Goal: Navigation & Orientation: Locate item on page

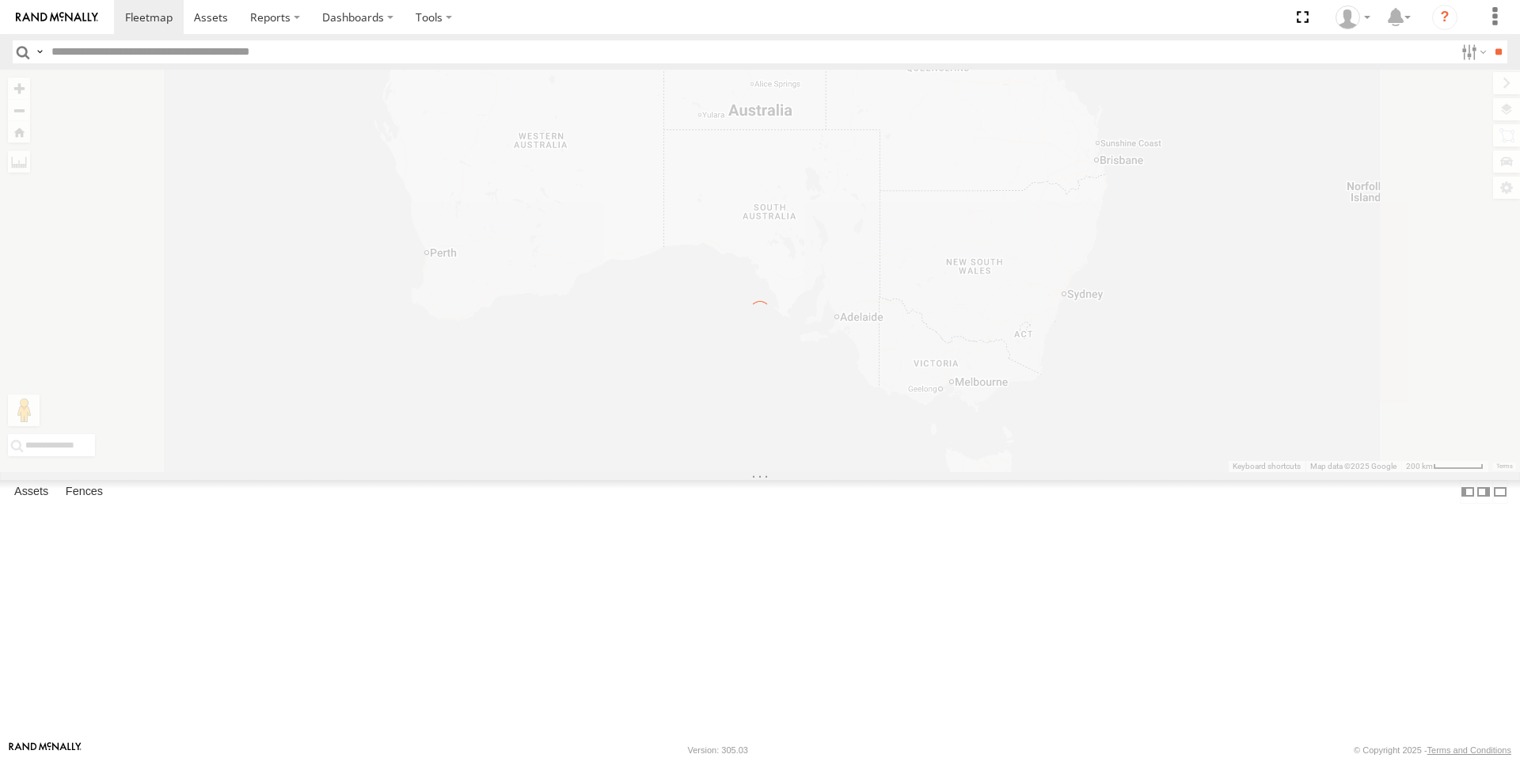
click at [1167, 472] on div "← Move left → Move right ↑ Move up ↓ Move down + Zoom in - Zoom out Home Jump l…" at bounding box center [760, 271] width 1520 height 402
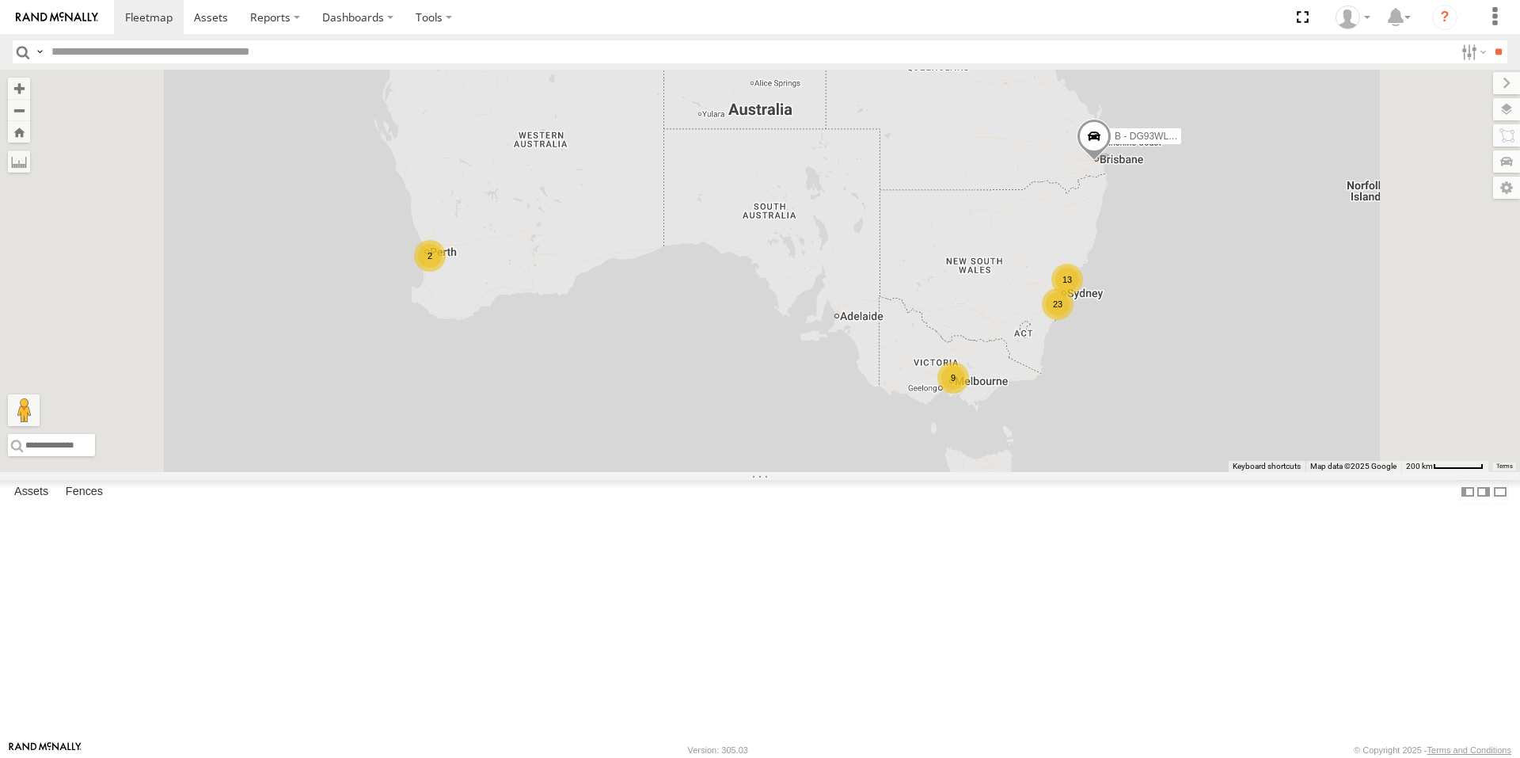
click at [1167, 472] on div "23 2 13 9 B - DG93WL - Josh Fahd" at bounding box center [760, 271] width 1520 height 402
click at [969, 393] on div "9" at bounding box center [953, 378] width 32 height 32
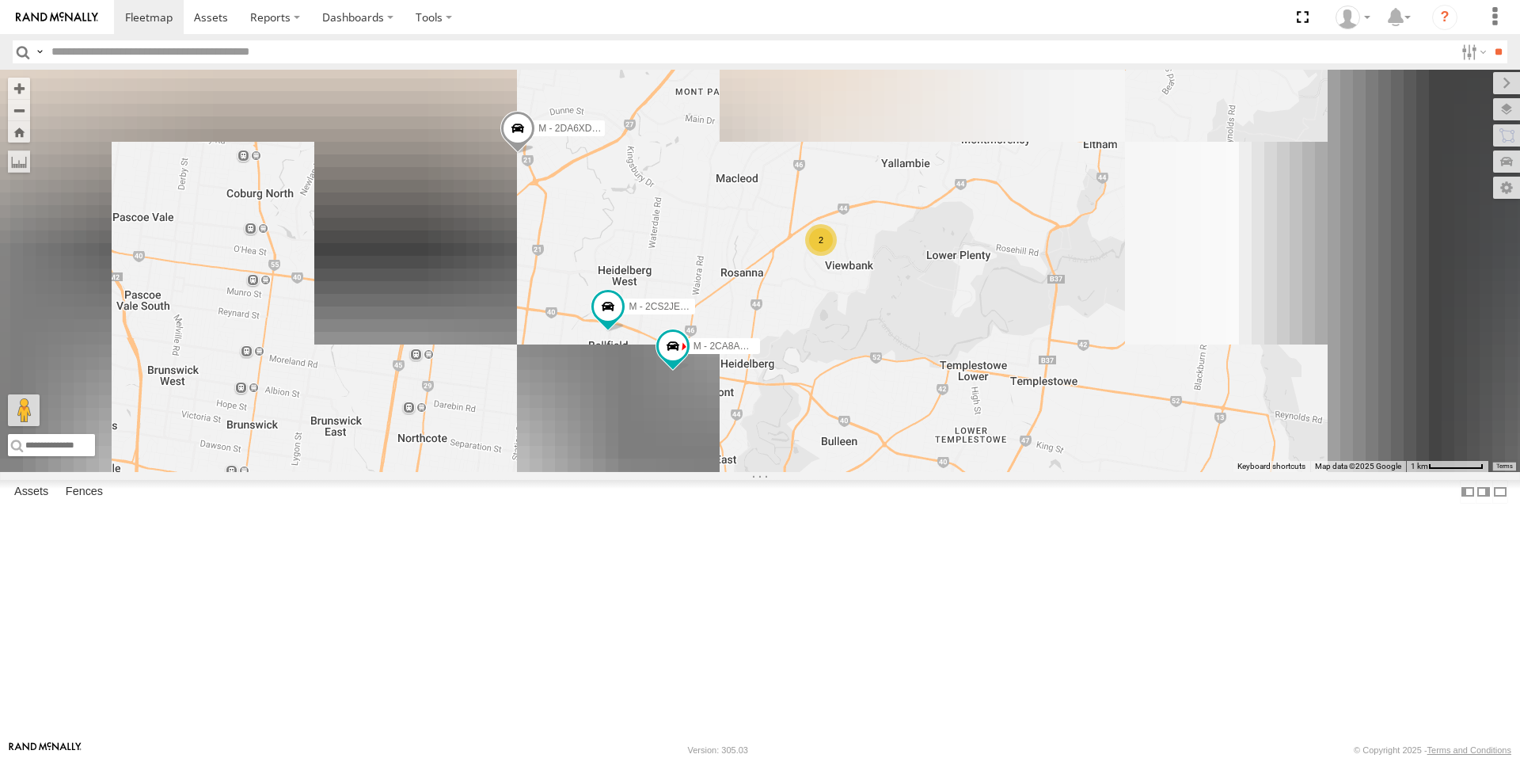
click at [1020, 540] on span at bounding box center [1003, 518] width 35 height 43
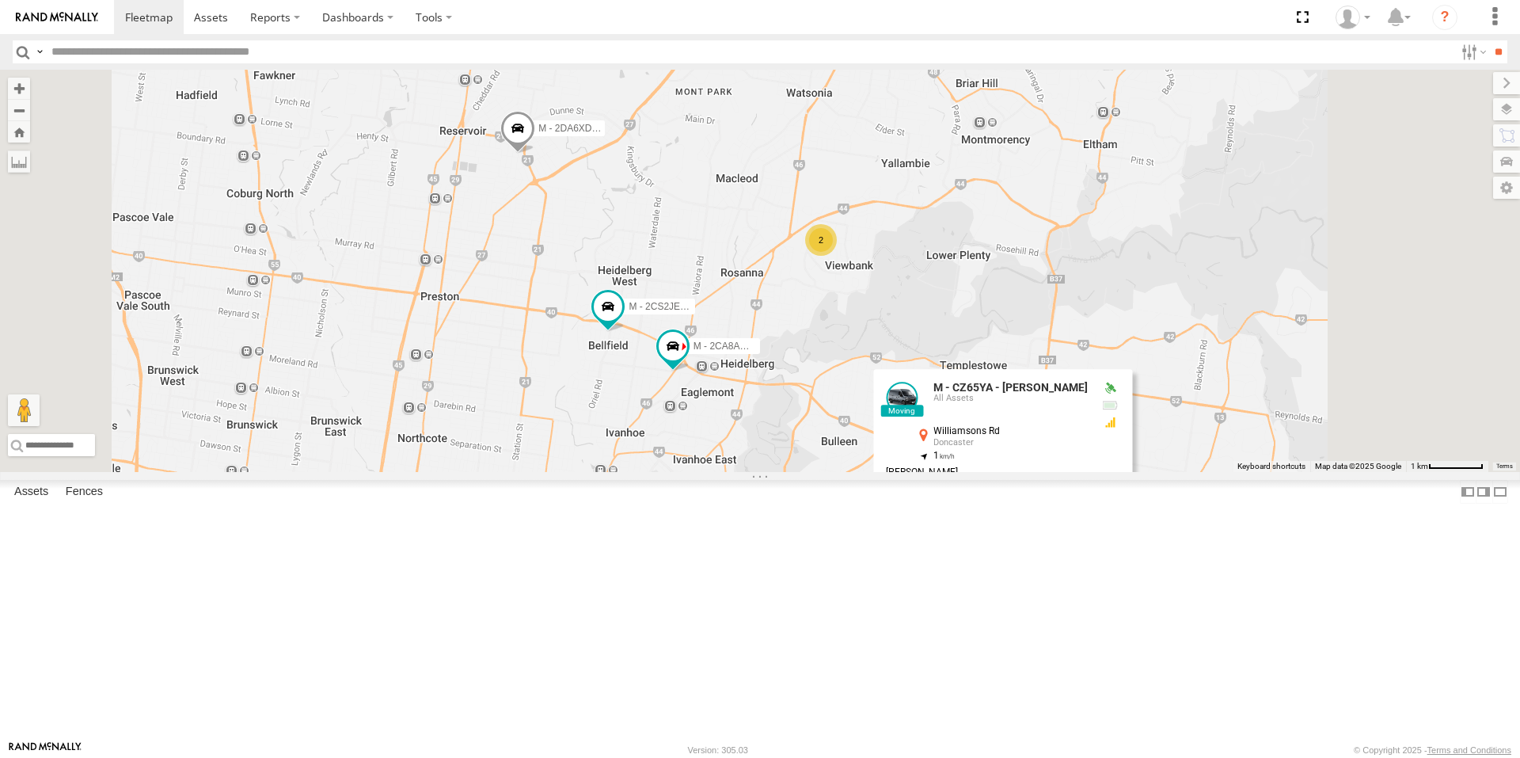
click at [1002, 472] on div "B - DG93WL - Josh Fahd M - EVN23K - Rowan Austen M - 2DA6XD - John Zacharias M …" at bounding box center [760, 271] width 1520 height 402
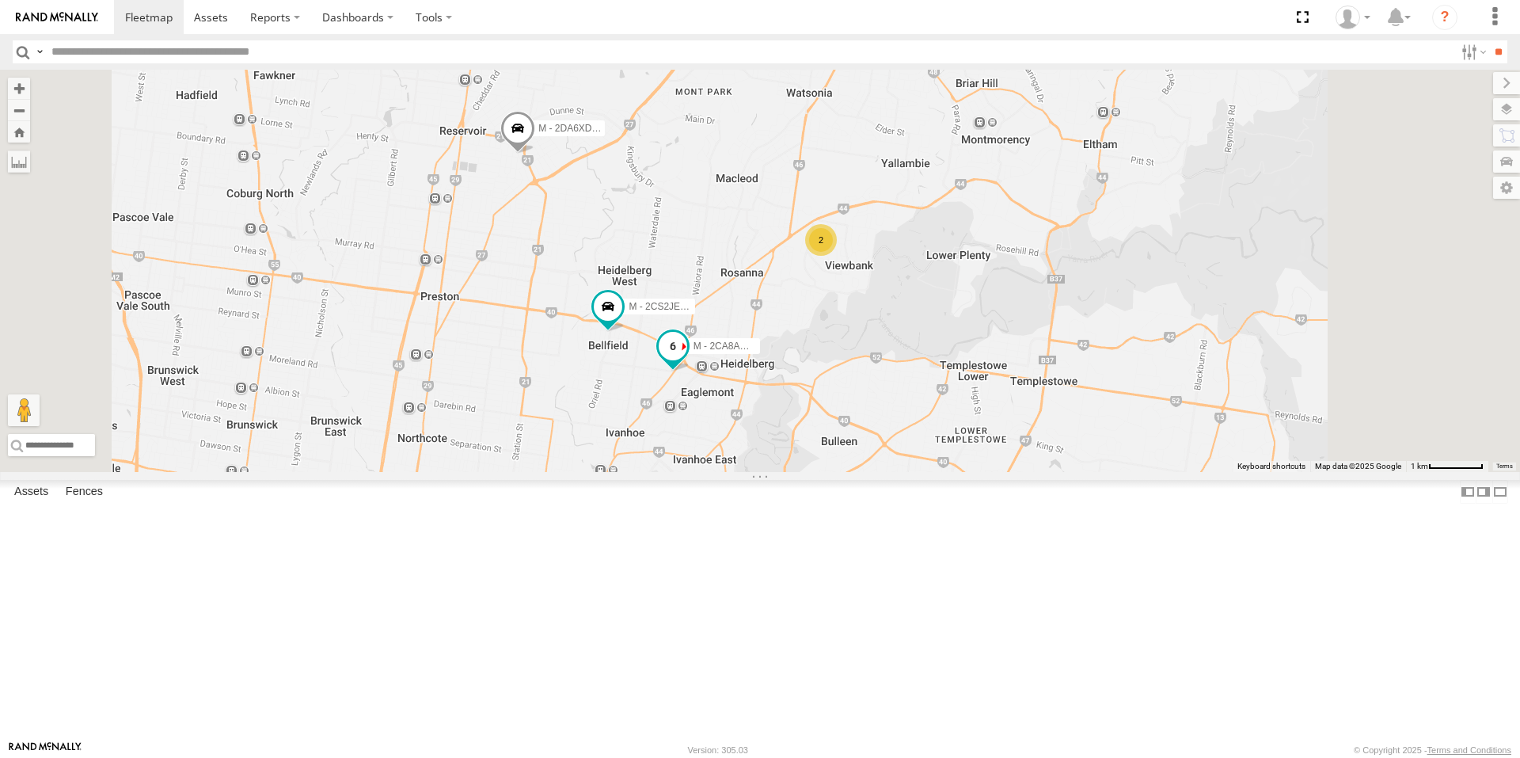
click at [690, 371] on span at bounding box center [672, 350] width 35 height 43
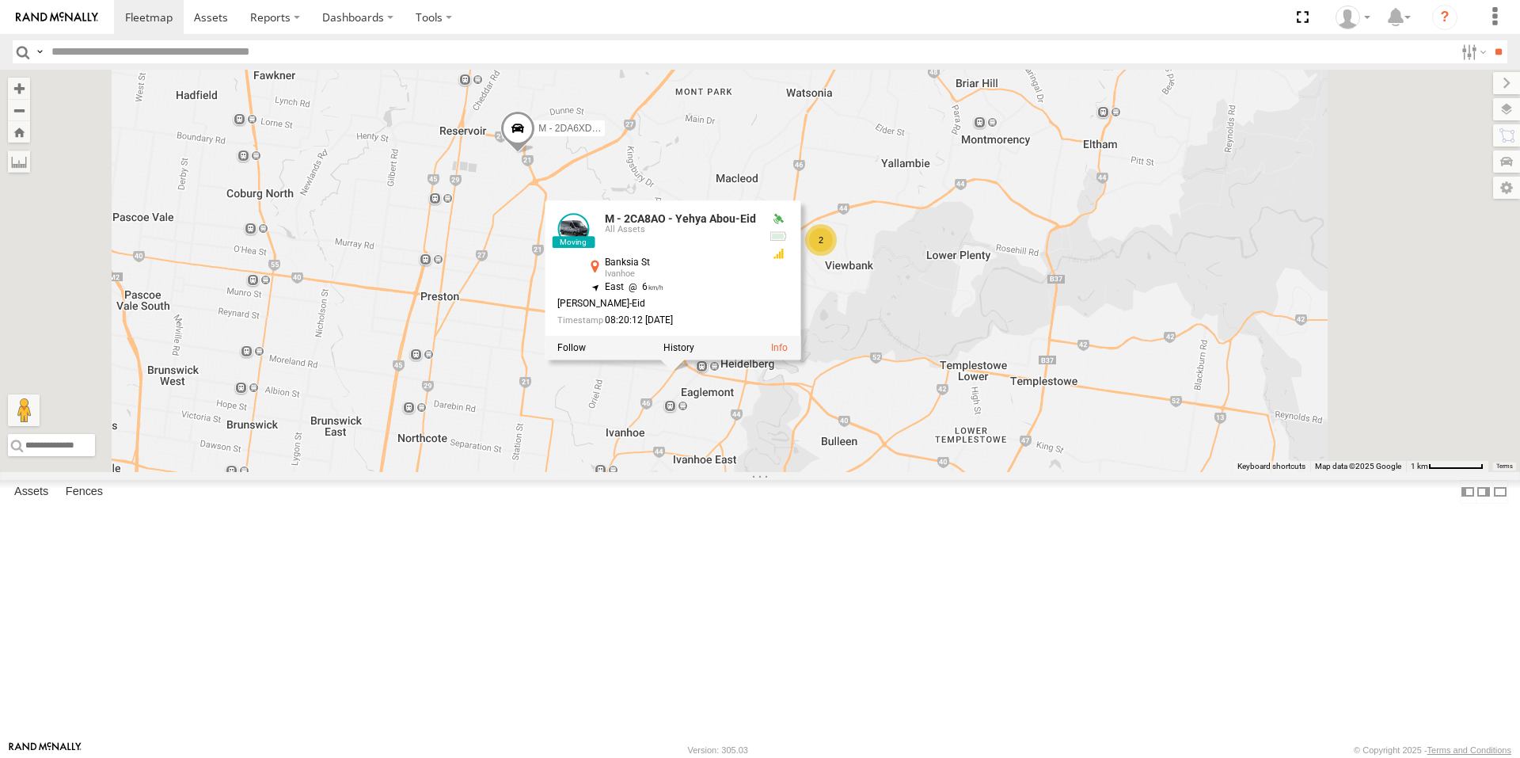
click at [851, 472] on div "B - DG93WL - Josh Fahd M - EVN23K - Rowan Austen M - 2DA6XD - John Zacharias M …" at bounding box center [760, 271] width 1520 height 402
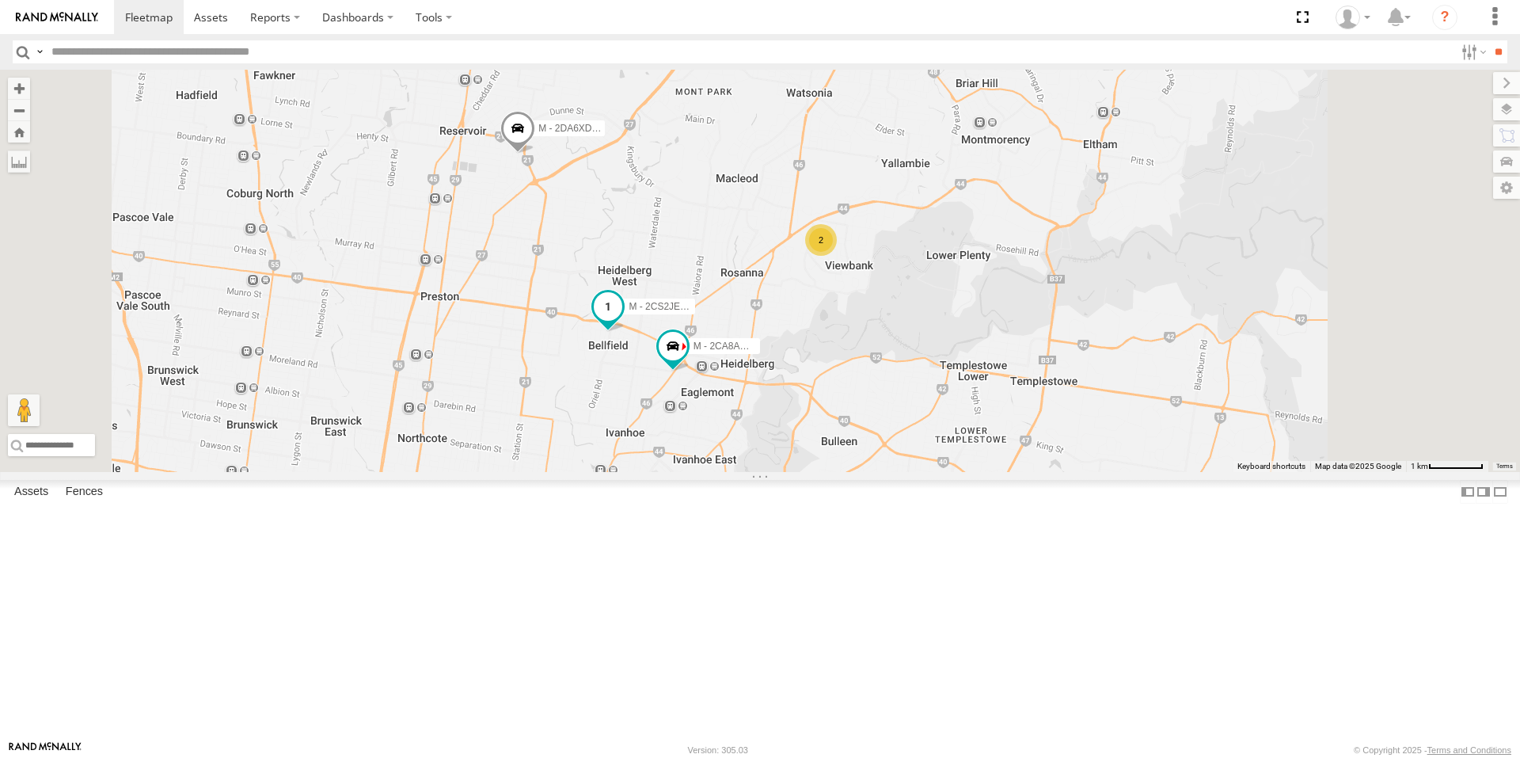
click at [622, 321] on span at bounding box center [608, 306] width 28 height 28
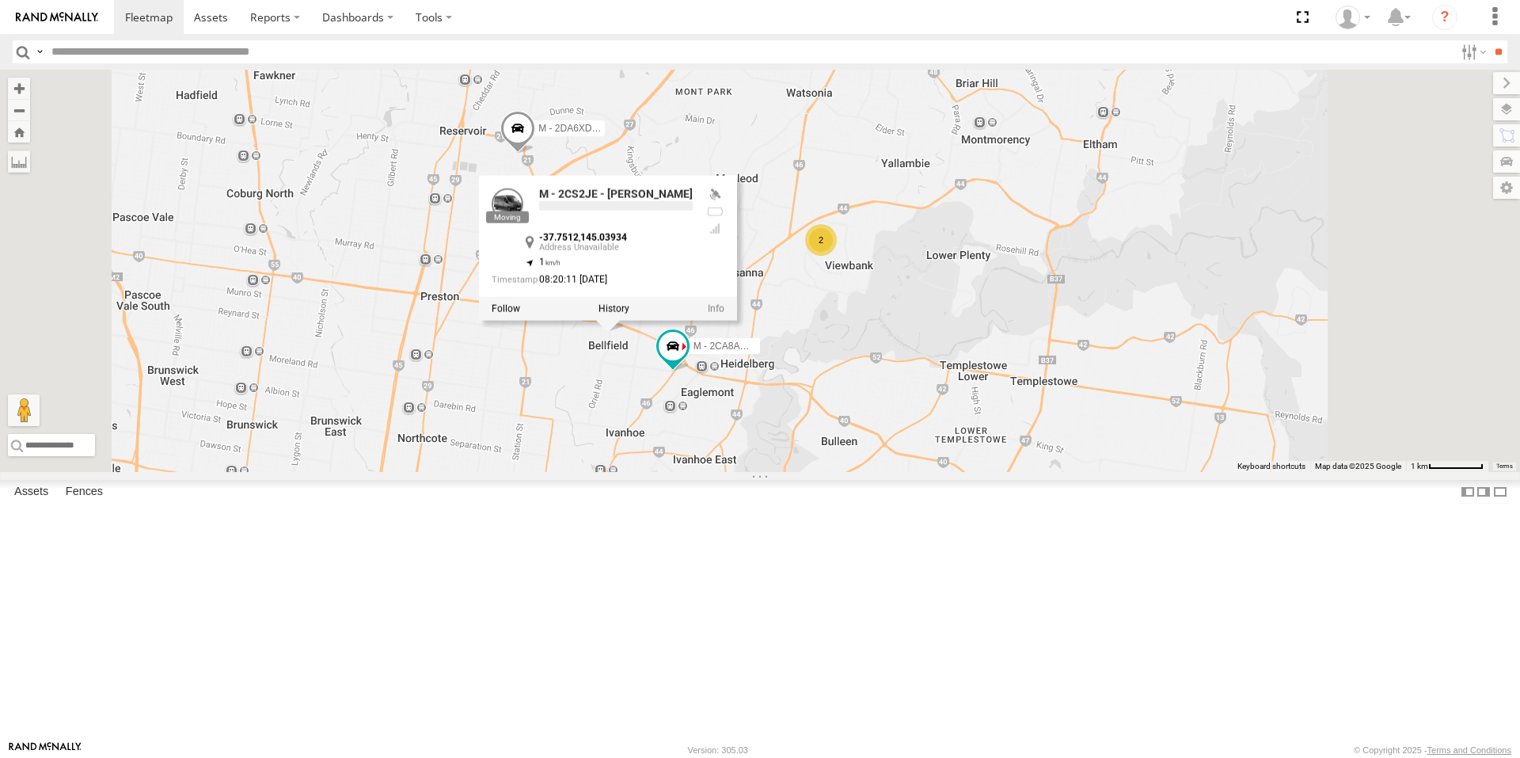
click at [807, 472] on div "B - DG93WL - Josh Fahd M - EVN23K - Rowan Austen M - 2DA6XD - John Zacharias M …" at bounding box center [760, 271] width 1520 height 402
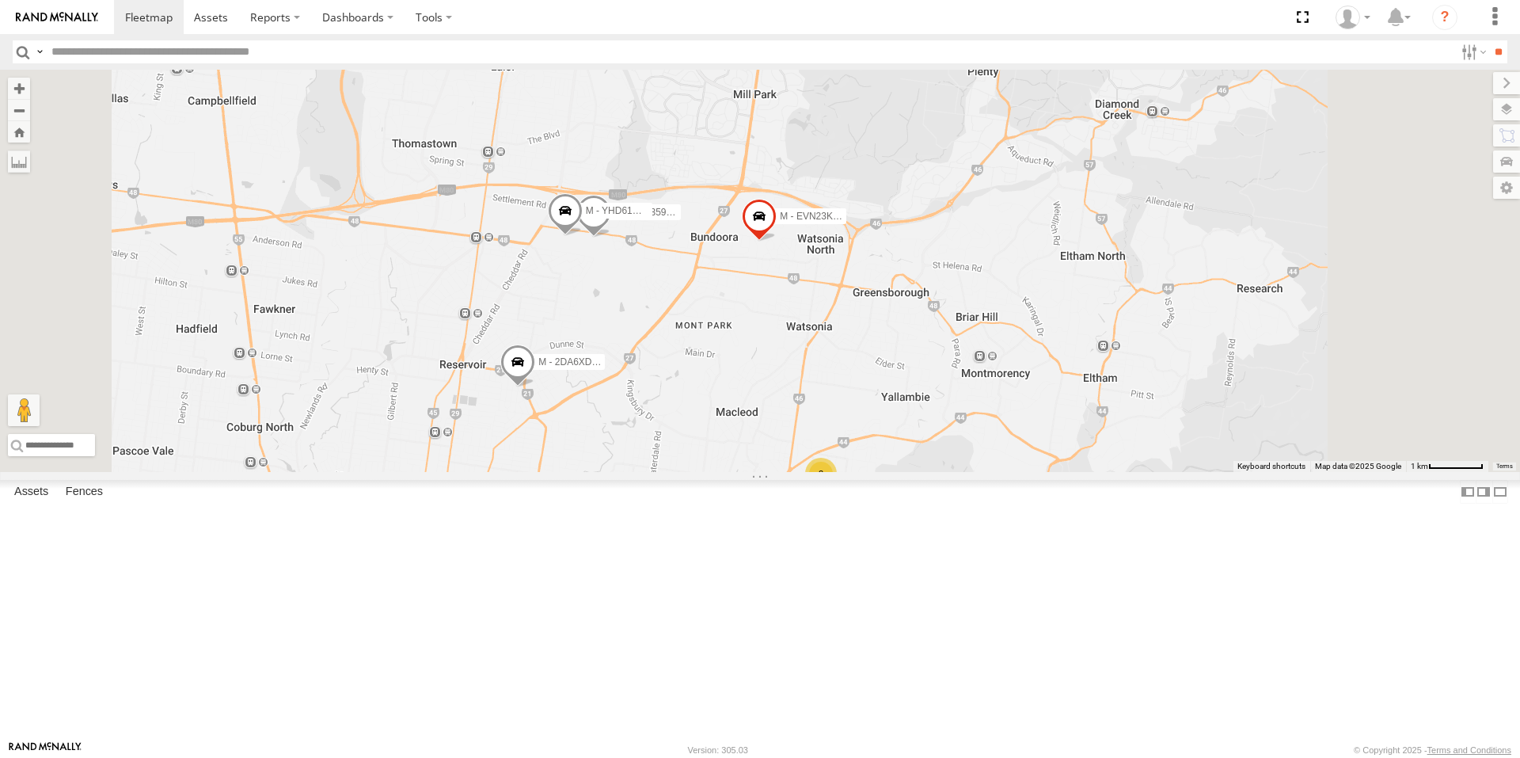
drag, startPoint x: 706, startPoint y: 511, endPoint x: 706, endPoint y: 530, distance: 19.0
click at [706, 472] on div "B - DG93WL - Josh Fahd M - EVN23K - Rowan Austen M - 2DA6XD - John Zacharias M …" at bounding box center [760, 271] width 1520 height 402
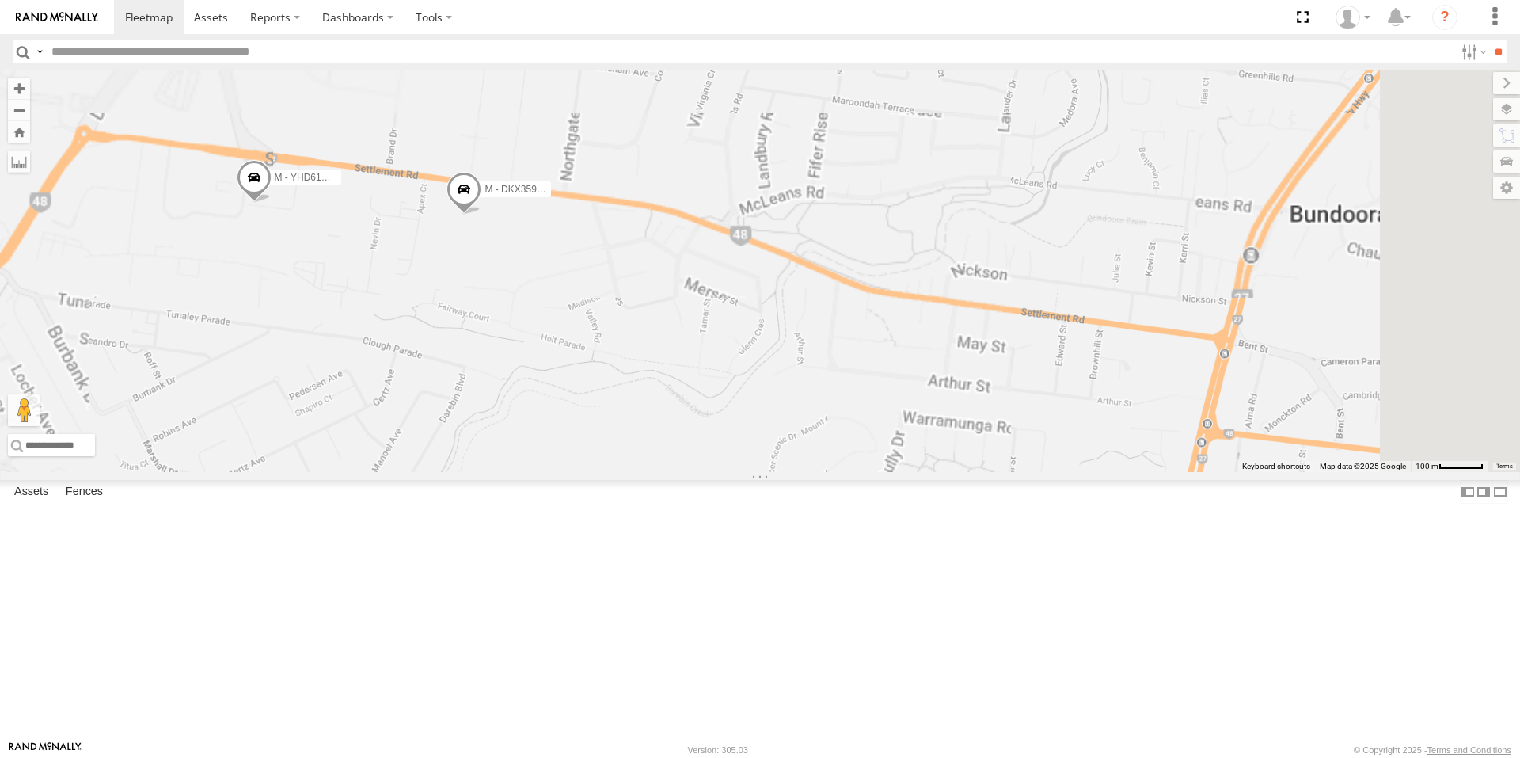
click at [481, 215] on span at bounding box center [463, 194] width 35 height 43
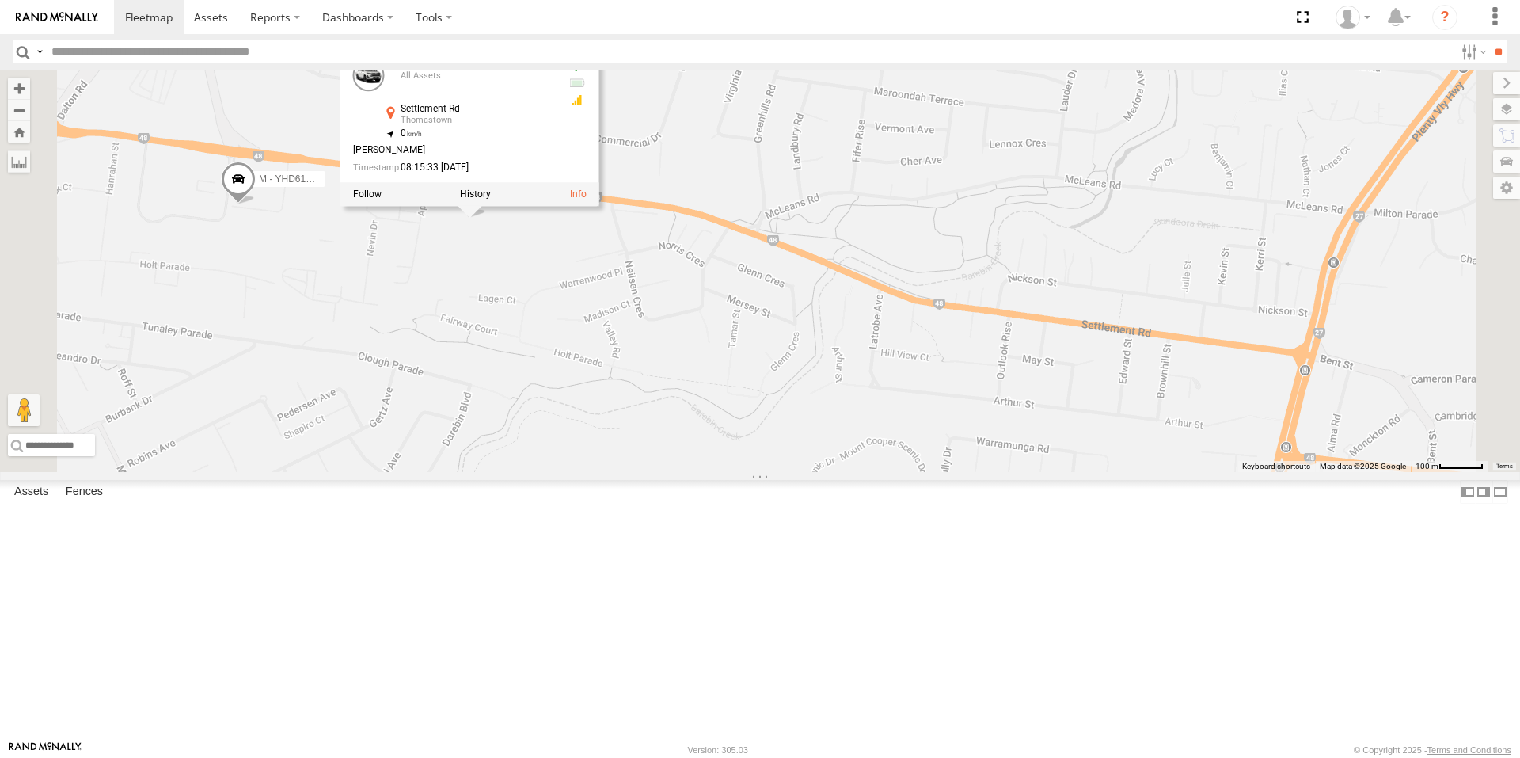
click at [648, 378] on div "B - DG93WL - Josh Fahd M - EVN23K - Rowan Austen M - 2DA6XD - John Zacharias M …" at bounding box center [760, 271] width 1520 height 402
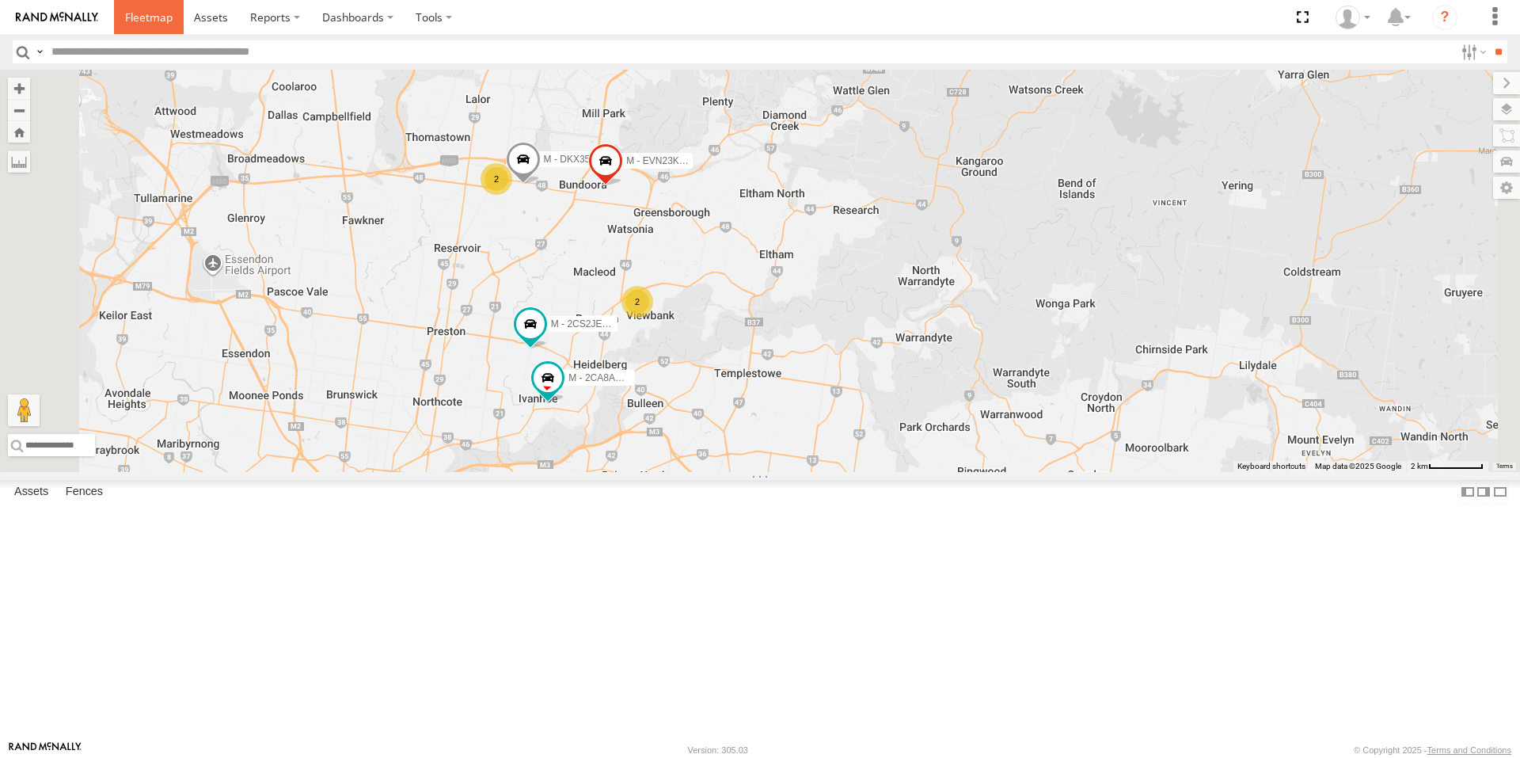
click at [148, 12] on span at bounding box center [148, 16] width 47 height 15
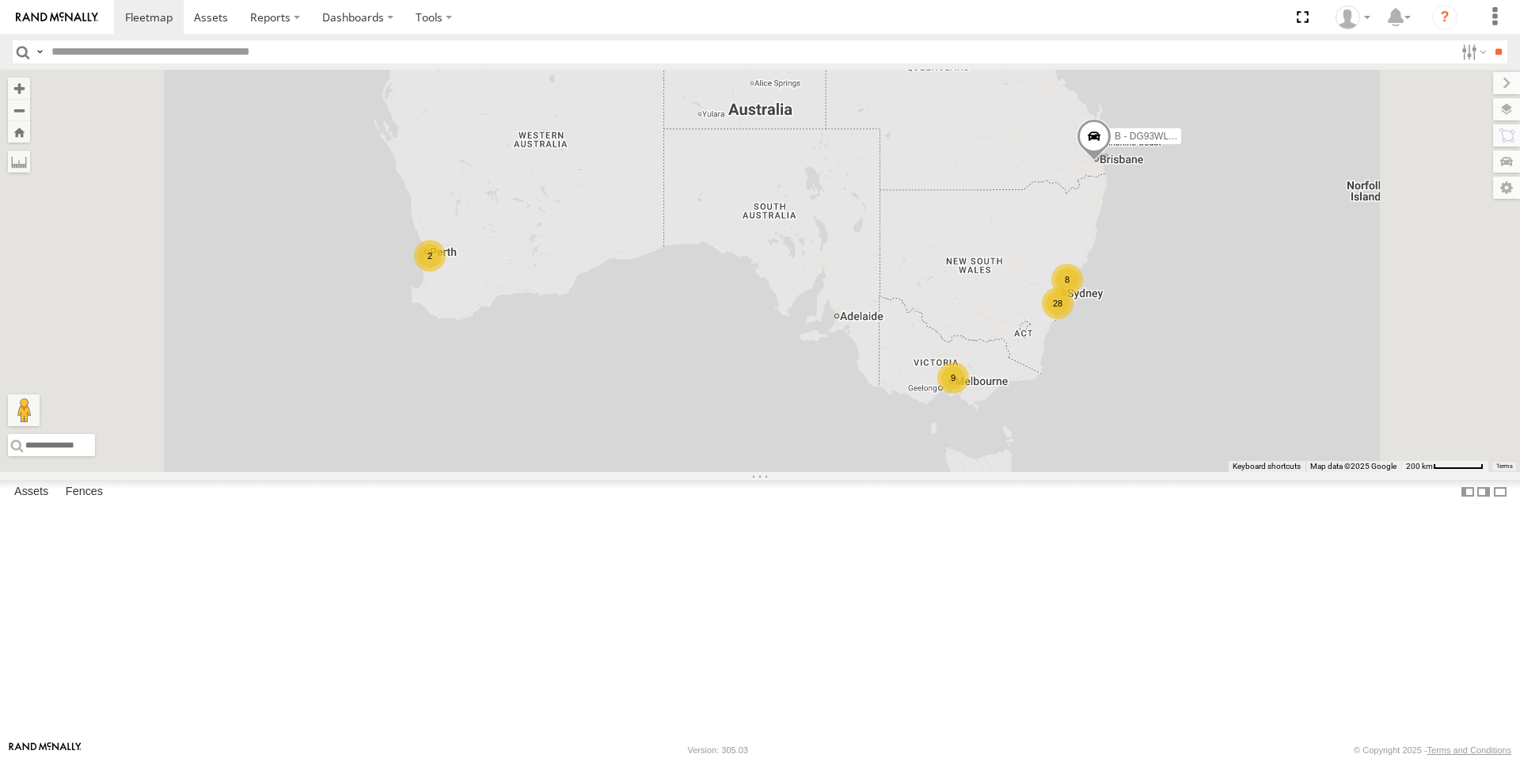
click at [969, 393] on div "9" at bounding box center [953, 378] width 32 height 32
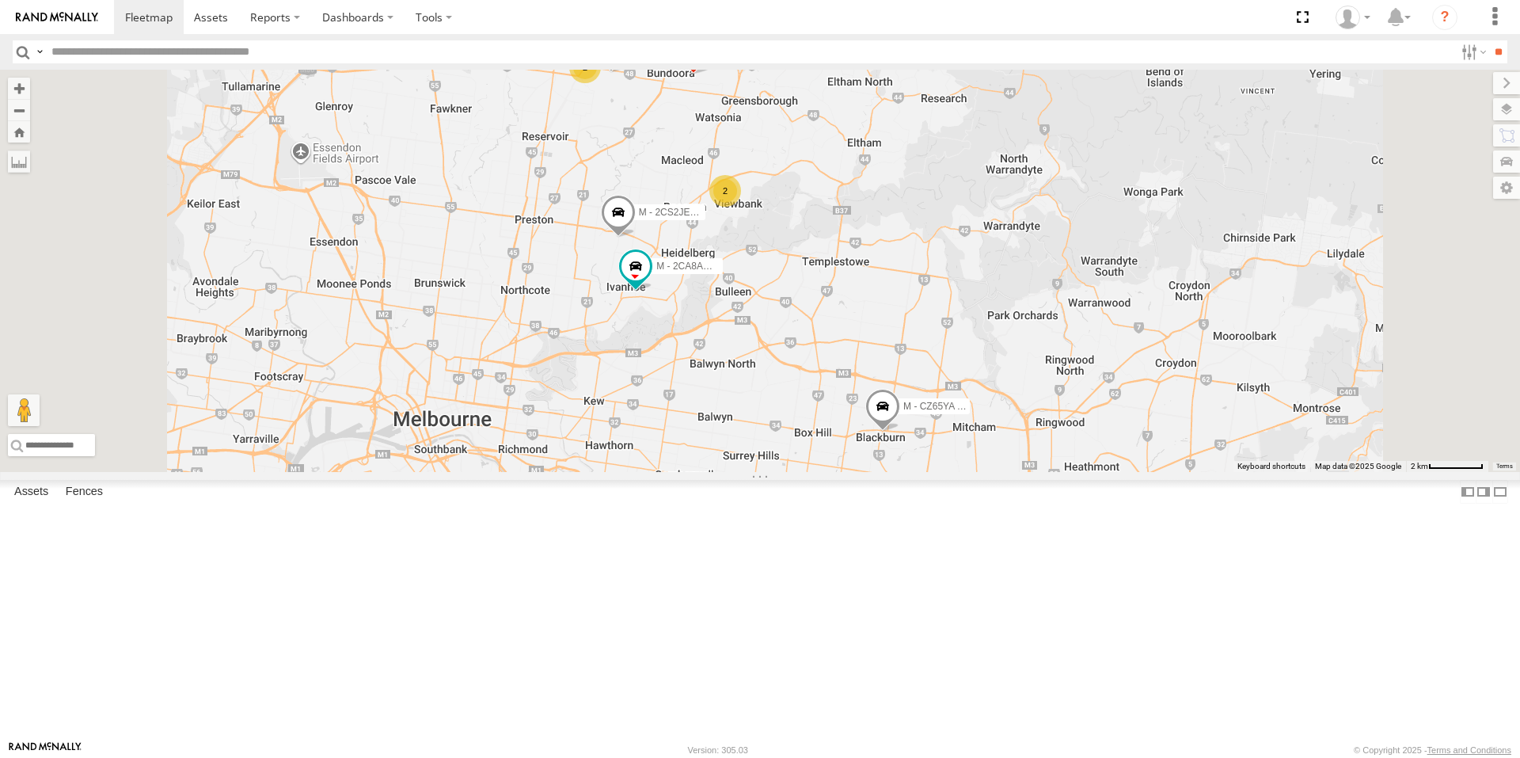
click at [965, 472] on div "B - DG93WL - [PERSON_NAME] M - EVN23K - [PERSON_NAME] 2 2 M - 2CS2JE - [PERSON_…" at bounding box center [760, 271] width 1520 height 402
click at [898, 431] on span at bounding box center [881, 410] width 35 height 43
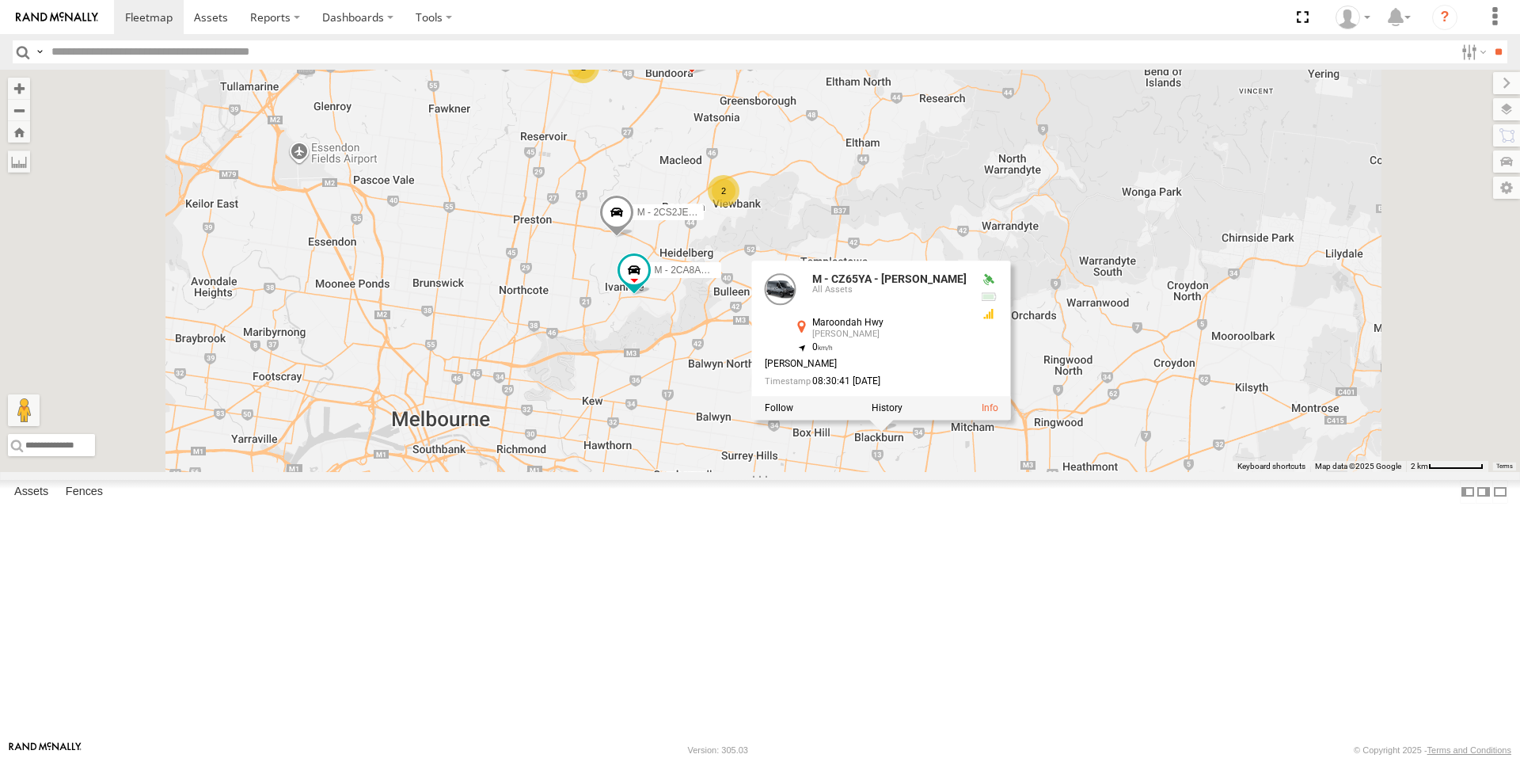
click at [1053, 472] on div "B - DG93WL - [PERSON_NAME] M - EVN23K - [PERSON_NAME] 2 2 M - 2CS2JE - [PERSON_…" at bounding box center [760, 271] width 1520 height 402
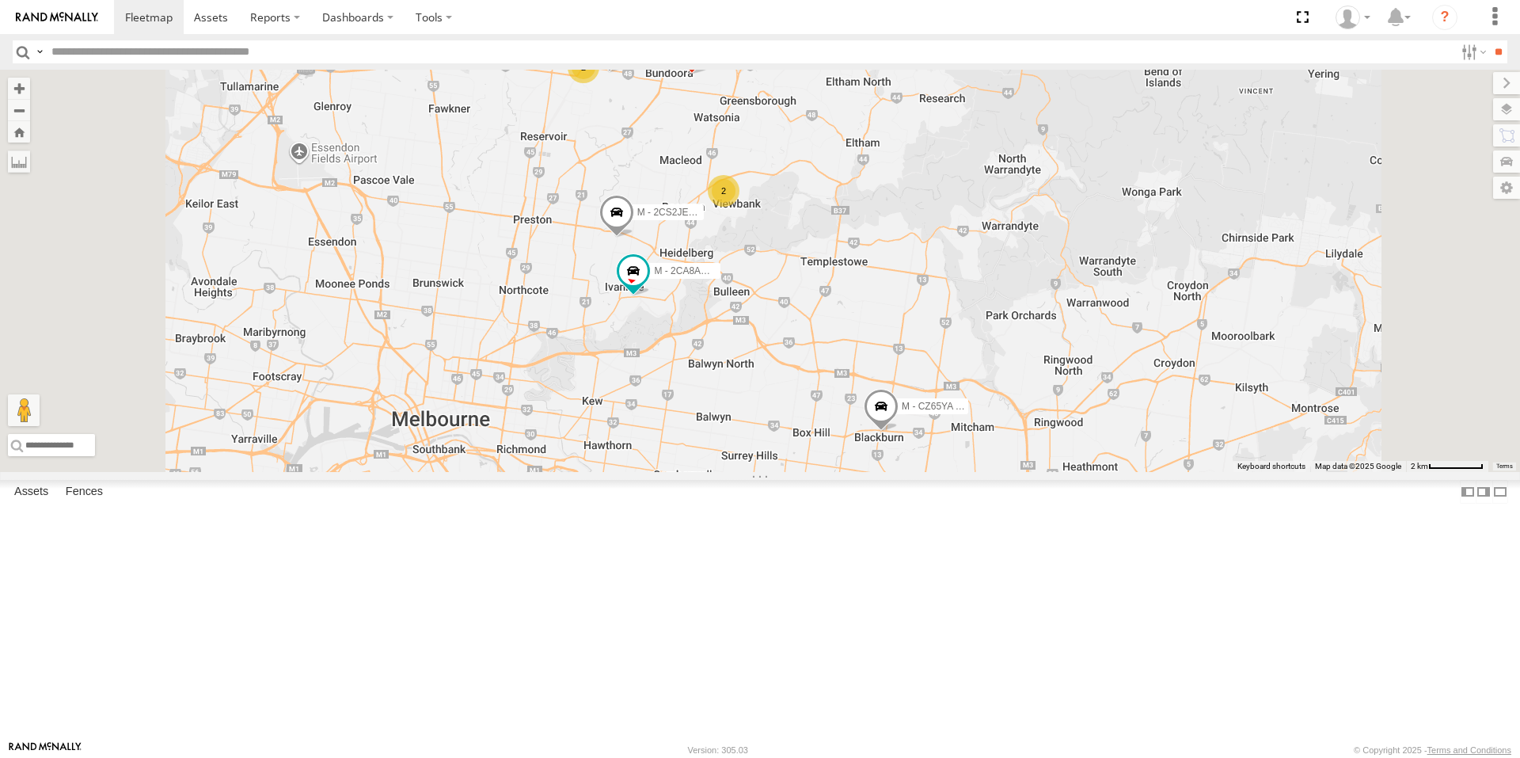
click at [898, 431] on span at bounding box center [881, 410] width 35 height 43
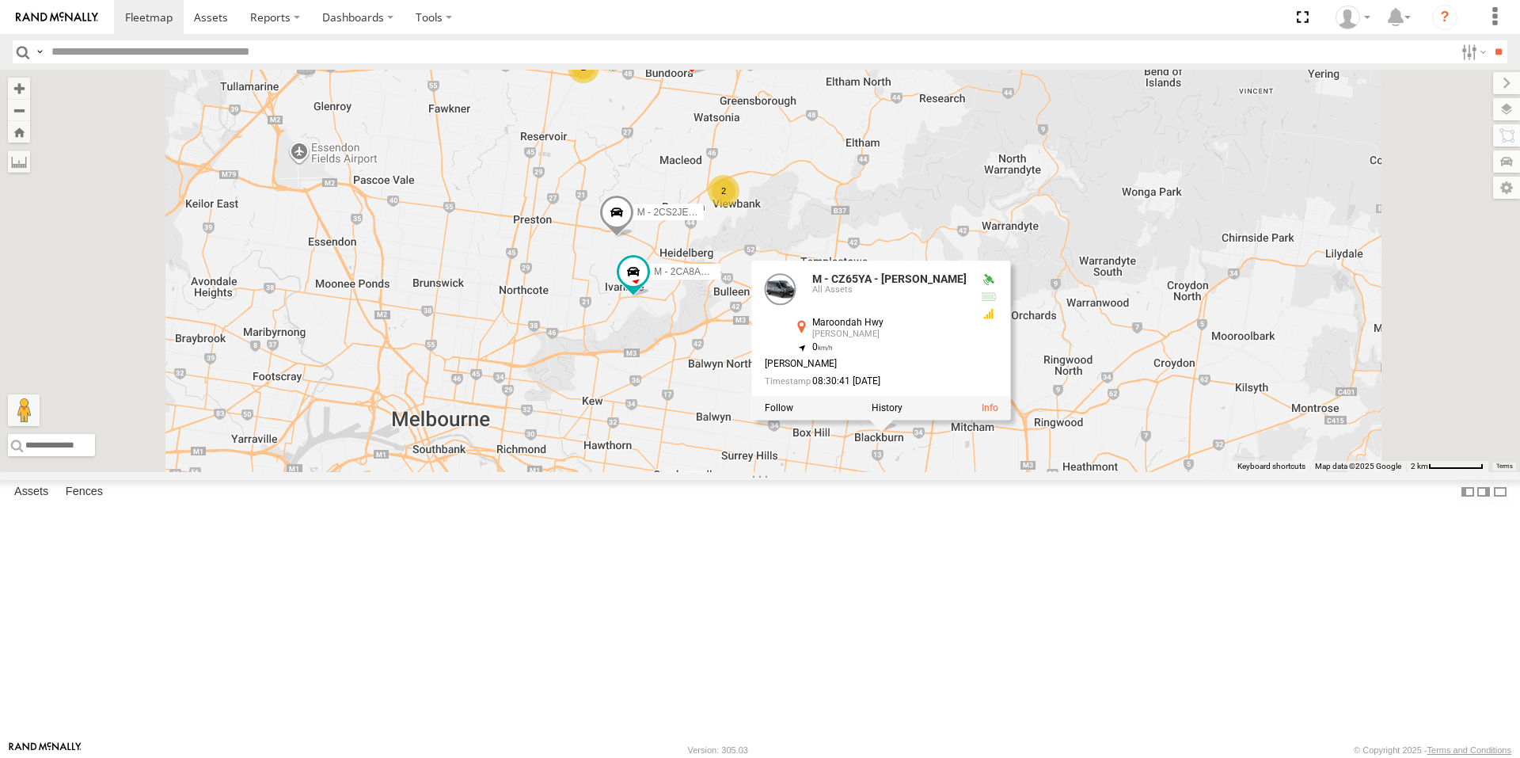
click at [1062, 472] on div "B - DG93WL - [PERSON_NAME] M - EVN23K - [PERSON_NAME] 2 2 M - 2CS2JE - [PERSON_…" at bounding box center [760, 271] width 1520 height 402
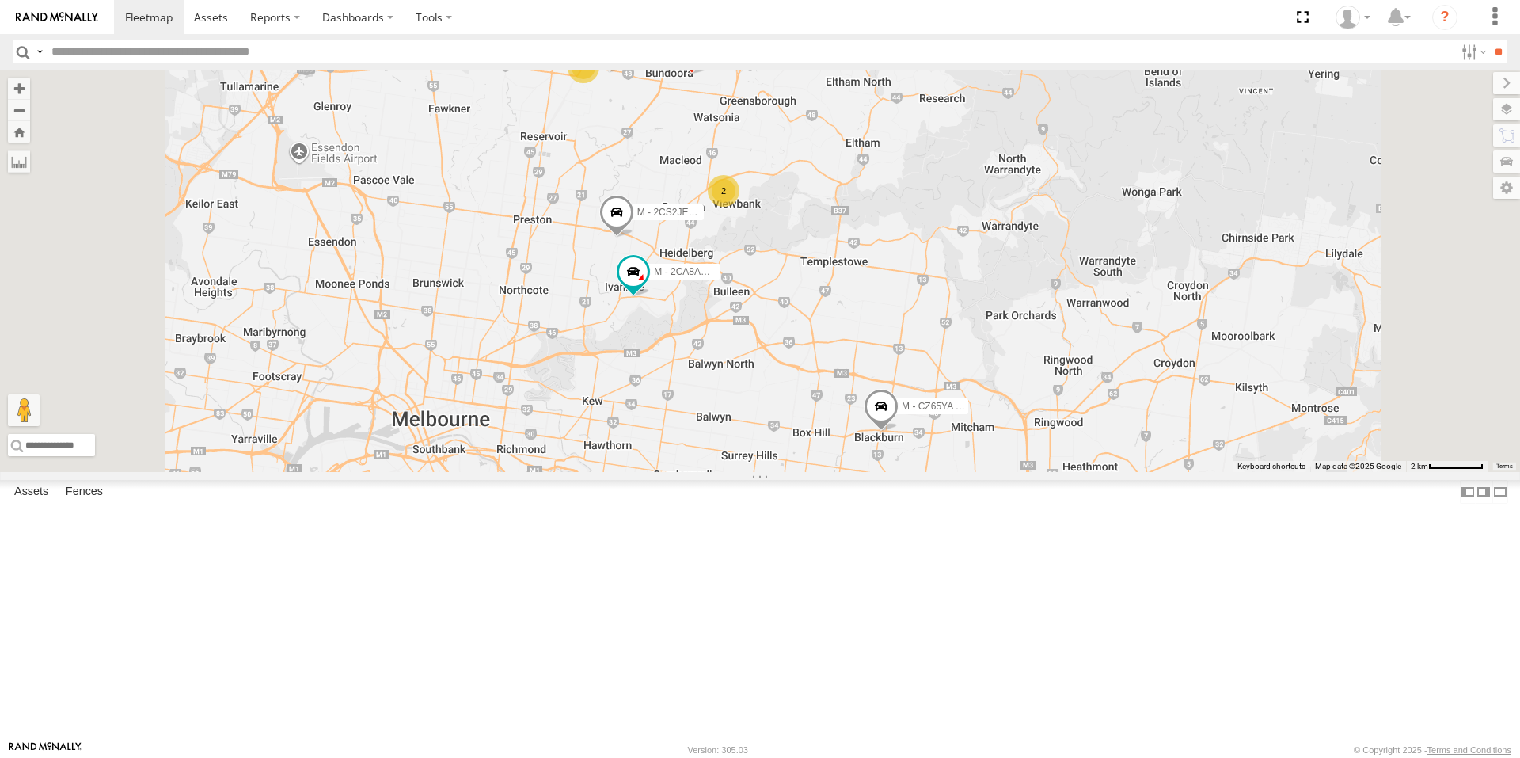
drag, startPoint x: 872, startPoint y: 509, endPoint x: 873, endPoint y: 534, distance: 25.3
click at [873, 472] on div "B - DG93WL - [PERSON_NAME] M - EVN23K - [PERSON_NAME] 2 2 M - 2CS2JE - [PERSON_…" at bounding box center [760, 271] width 1520 height 402
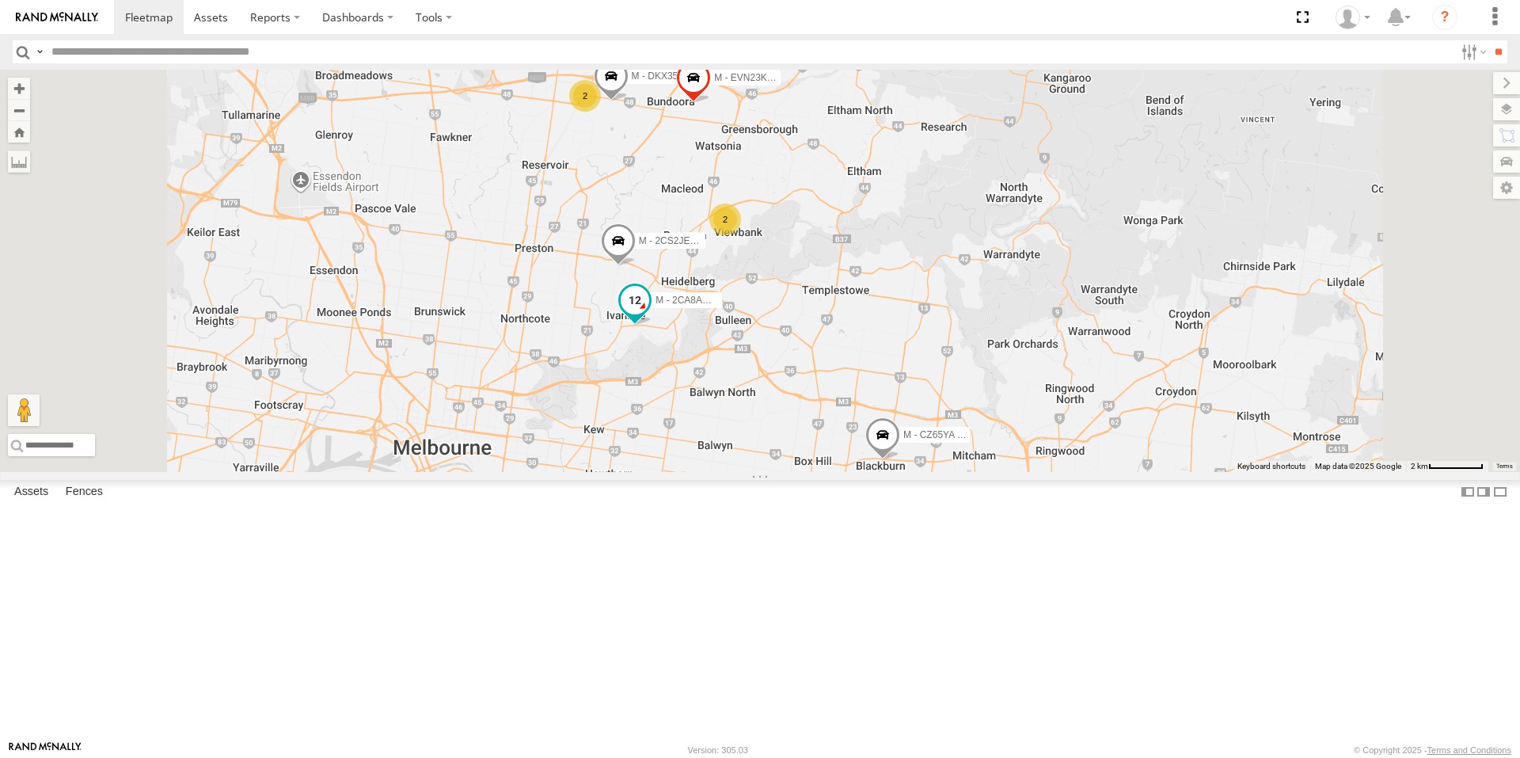
click at [649, 314] on span at bounding box center [635, 300] width 28 height 28
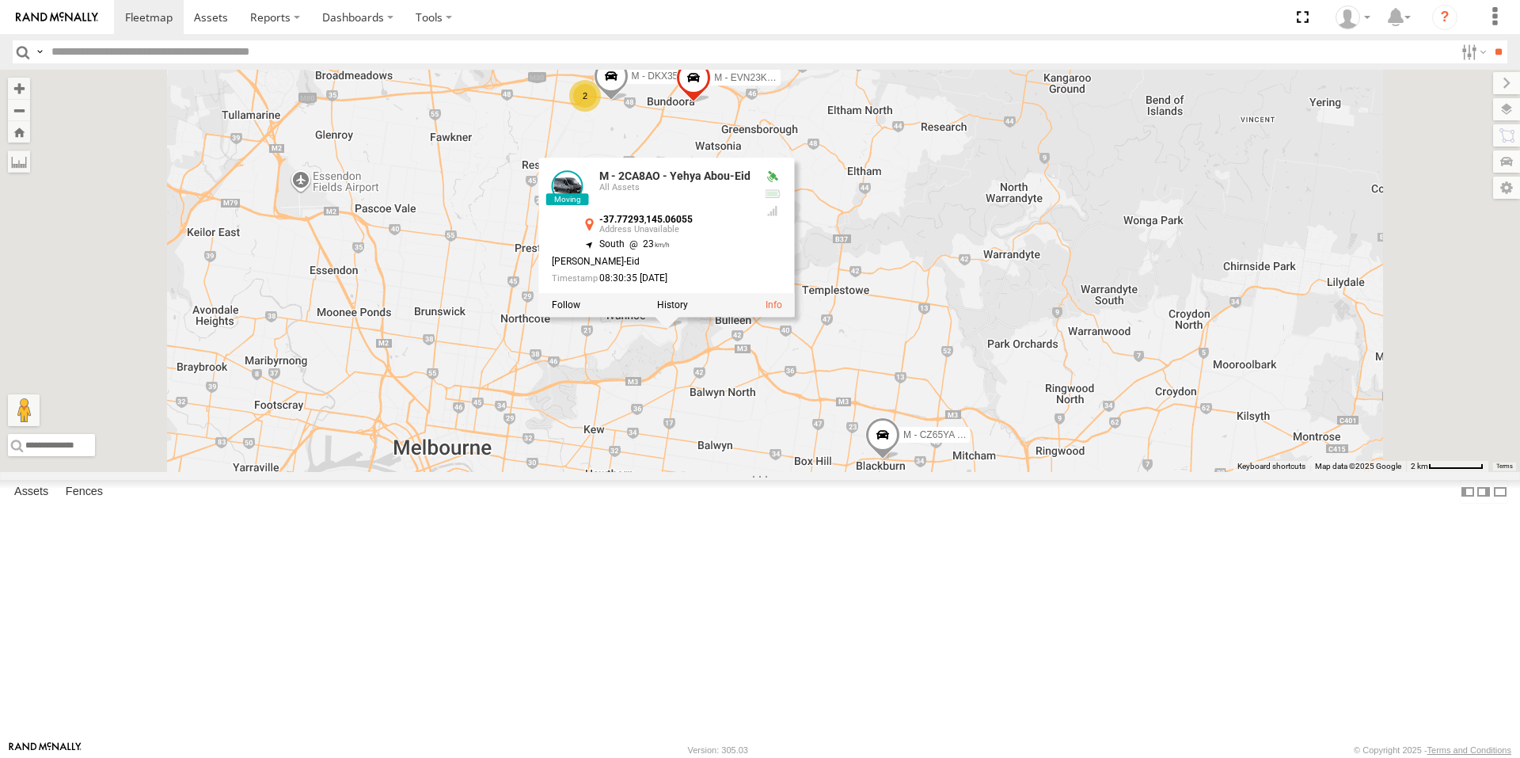
click at [826, 472] on div "B - DG93WL - [PERSON_NAME] M - EVN23K - [PERSON_NAME] 2 2 M - 2CS2JE - [PERSON_…" at bounding box center [760, 271] width 1520 height 402
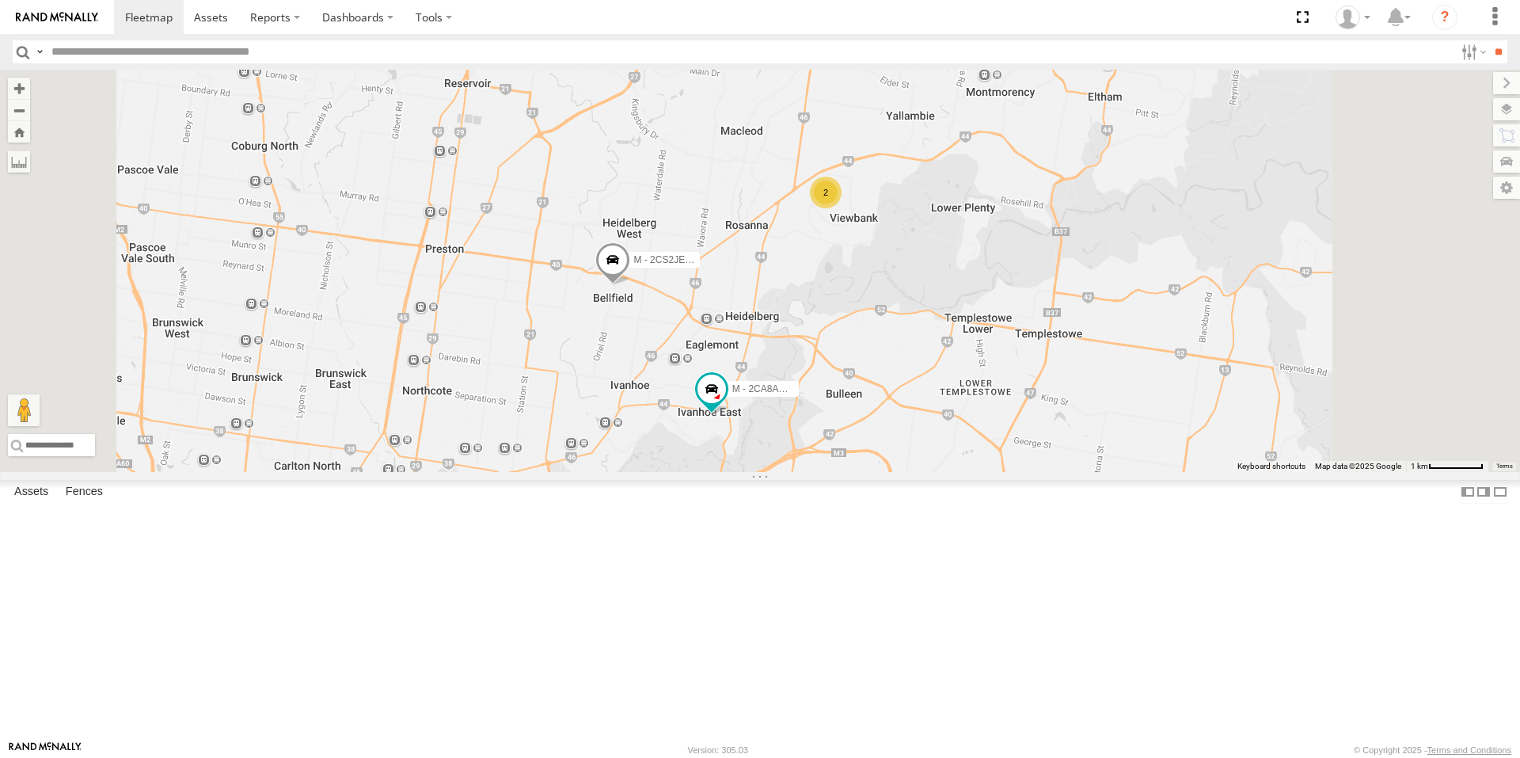
click at [841, 208] on div "2" at bounding box center [826, 193] width 32 height 32
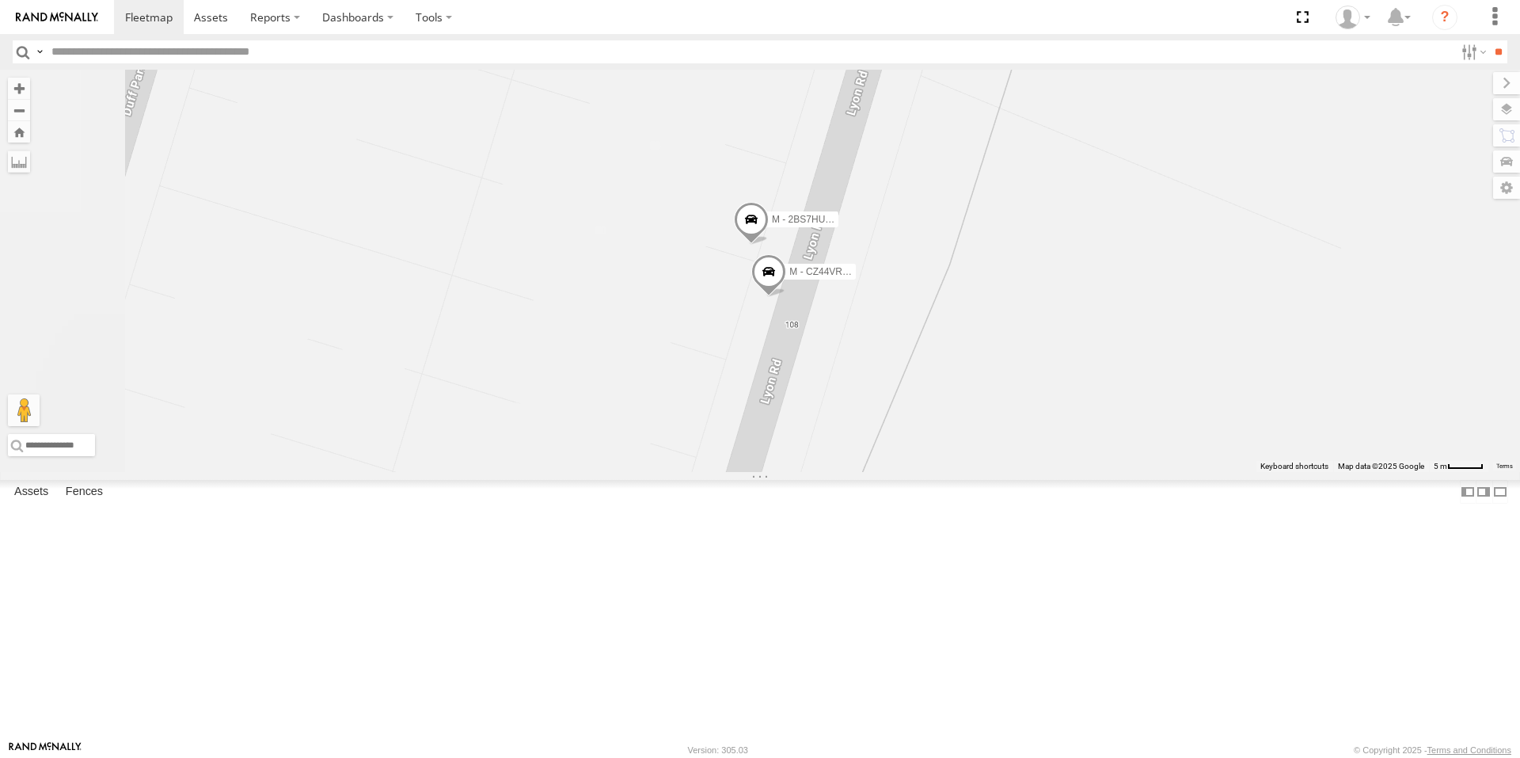
click at [786, 297] on span at bounding box center [768, 275] width 35 height 43
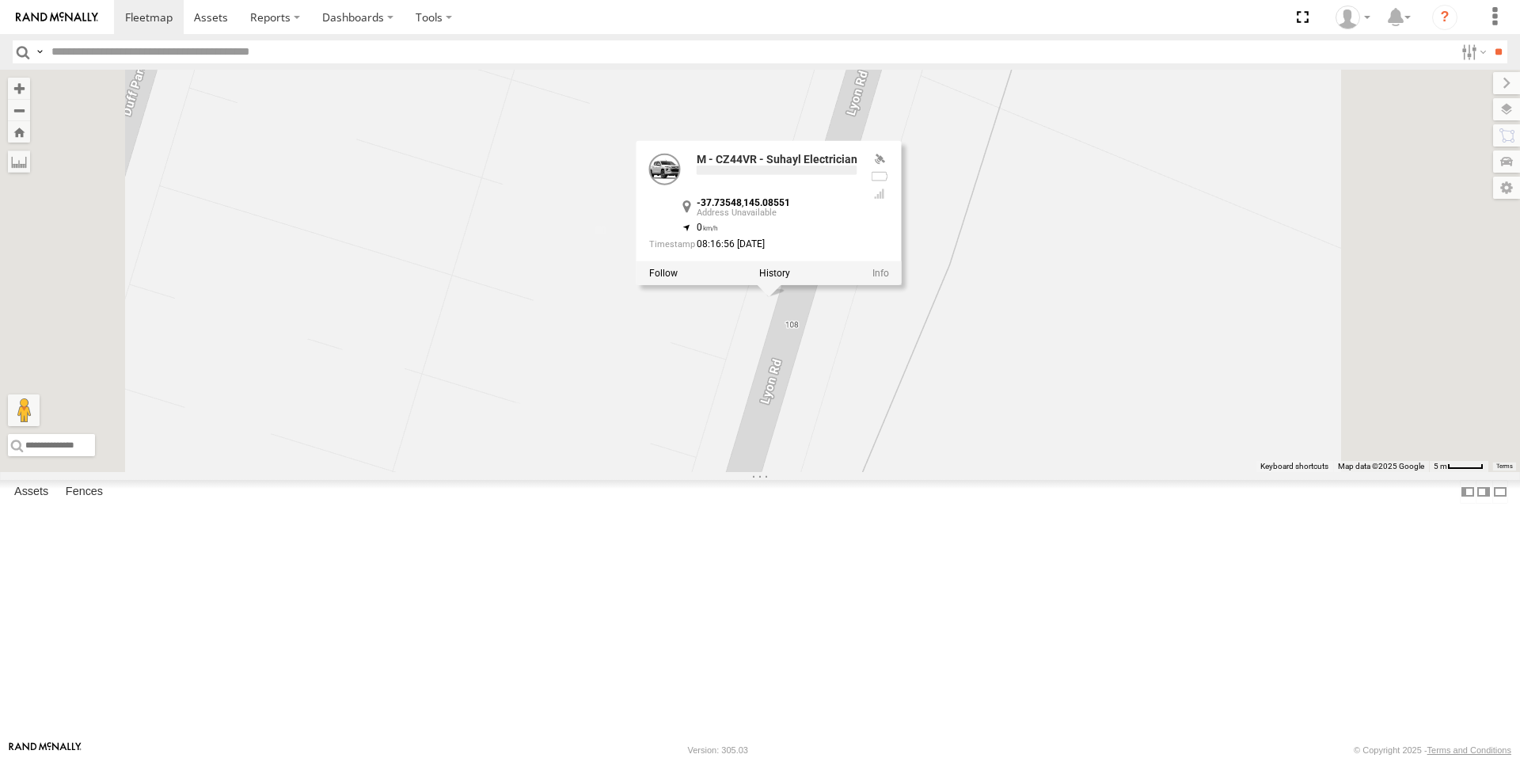
click at [788, 383] on div "B - DG93WL - [PERSON_NAME] M - EVN23K - [PERSON_NAME] M - 2CS2JE - [PERSON_NAME…" at bounding box center [760, 271] width 1520 height 402
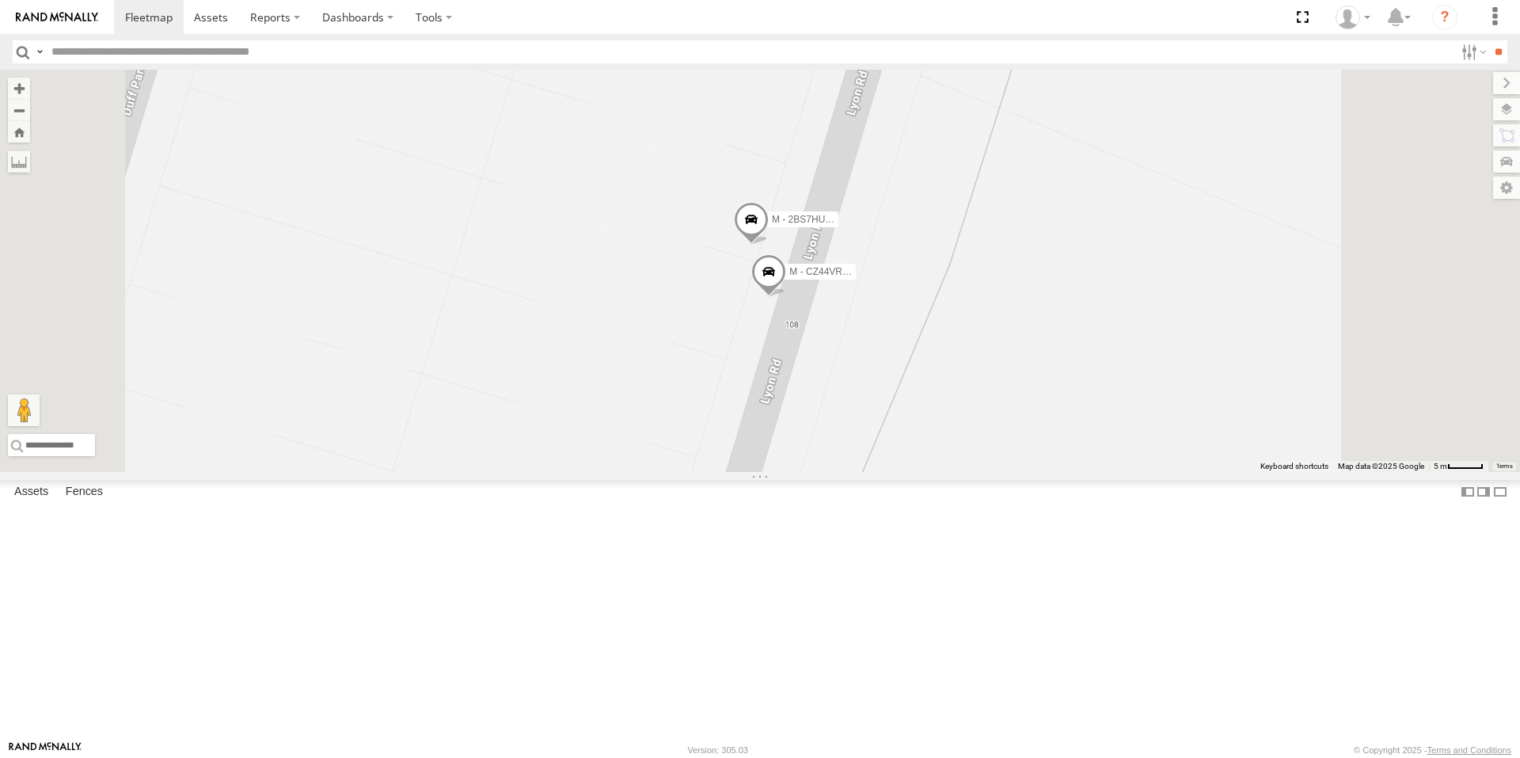
click at [769, 245] on span at bounding box center [751, 223] width 35 height 43
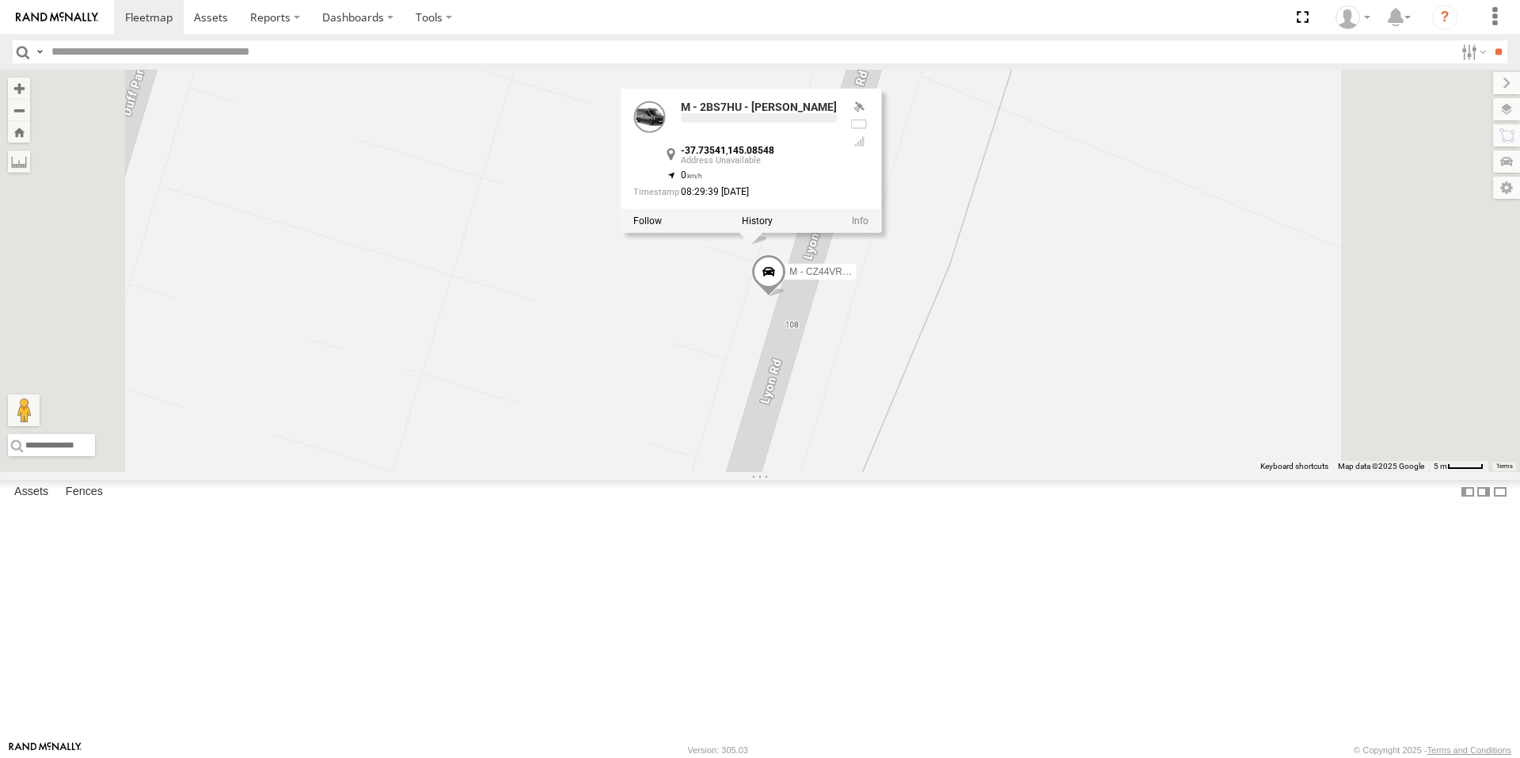
click at [841, 416] on div "B - DG93WL - [PERSON_NAME] M - EVN23K - [PERSON_NAME] M - 2CS2JE - [PERSON_NAME…" at bounding box center [760, 271] width 1520 height 402
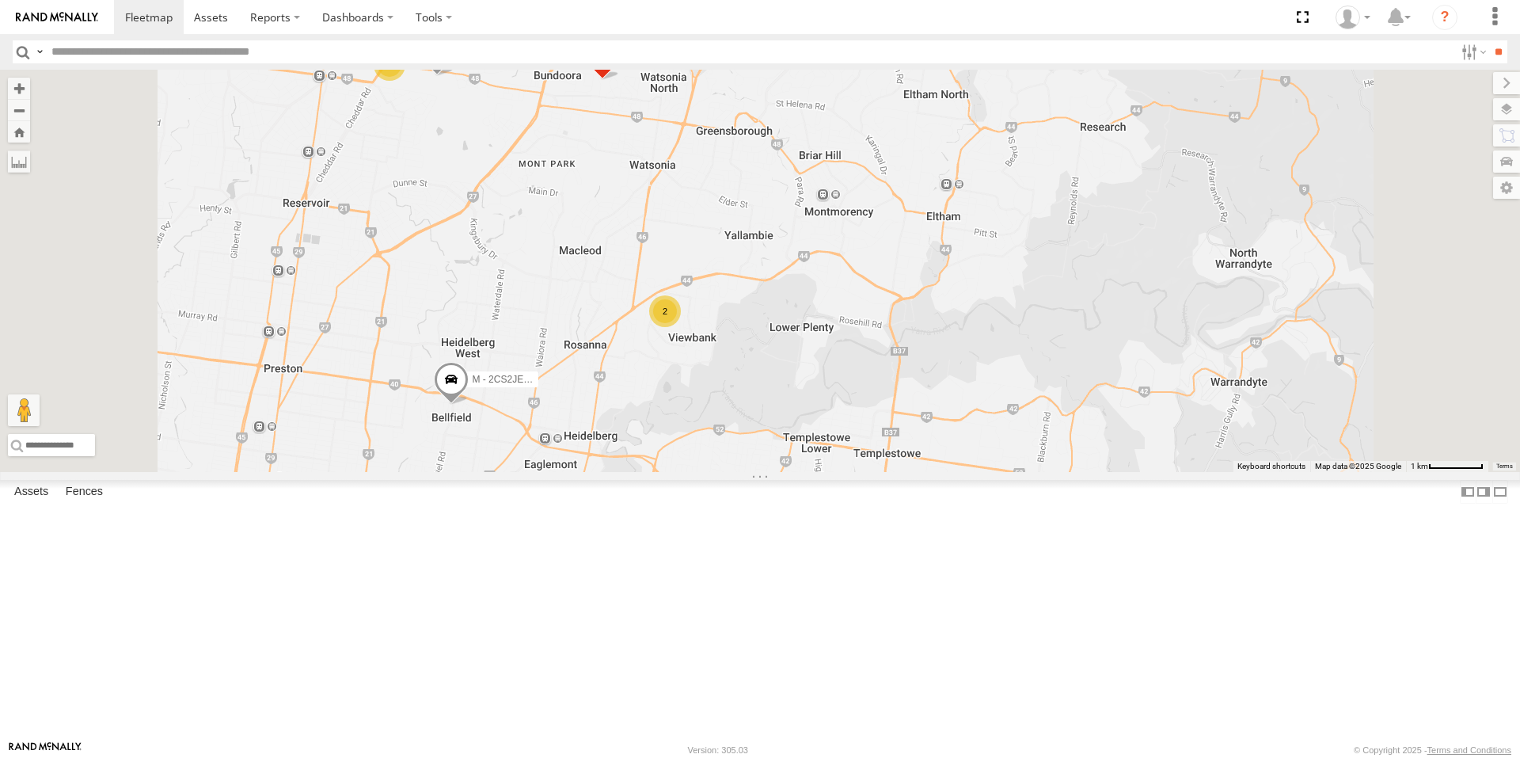
click at [670, 472] on div "B - DG93WL - [PERSON_NAME] M - EVN23K - [PERSON_NAME] M - 2CS2JE - [PERSON_NAME…" at bounding box center [760, 271] width 1520 height 402
click at [469, 404] on span at bounding box center [451, 383] width 35 height 43
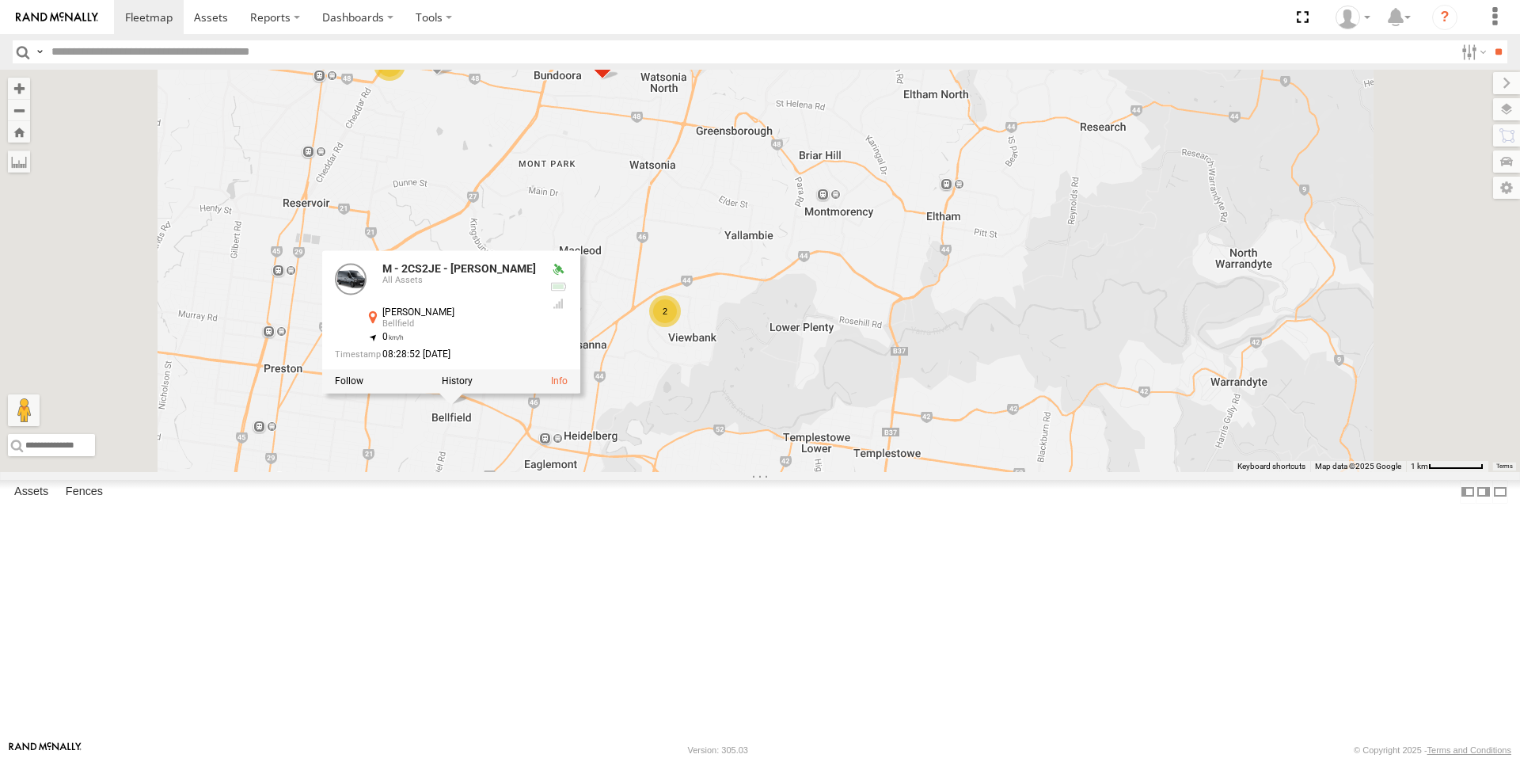
click at [1144, 472] on div "B - DG93WL - [PERSON_NAME] M - EVN23K - [PERSON_NAME] M - 2CS2JE - [PERSON_NAME…" at bounding box center [760, 271] width 1520 height 402
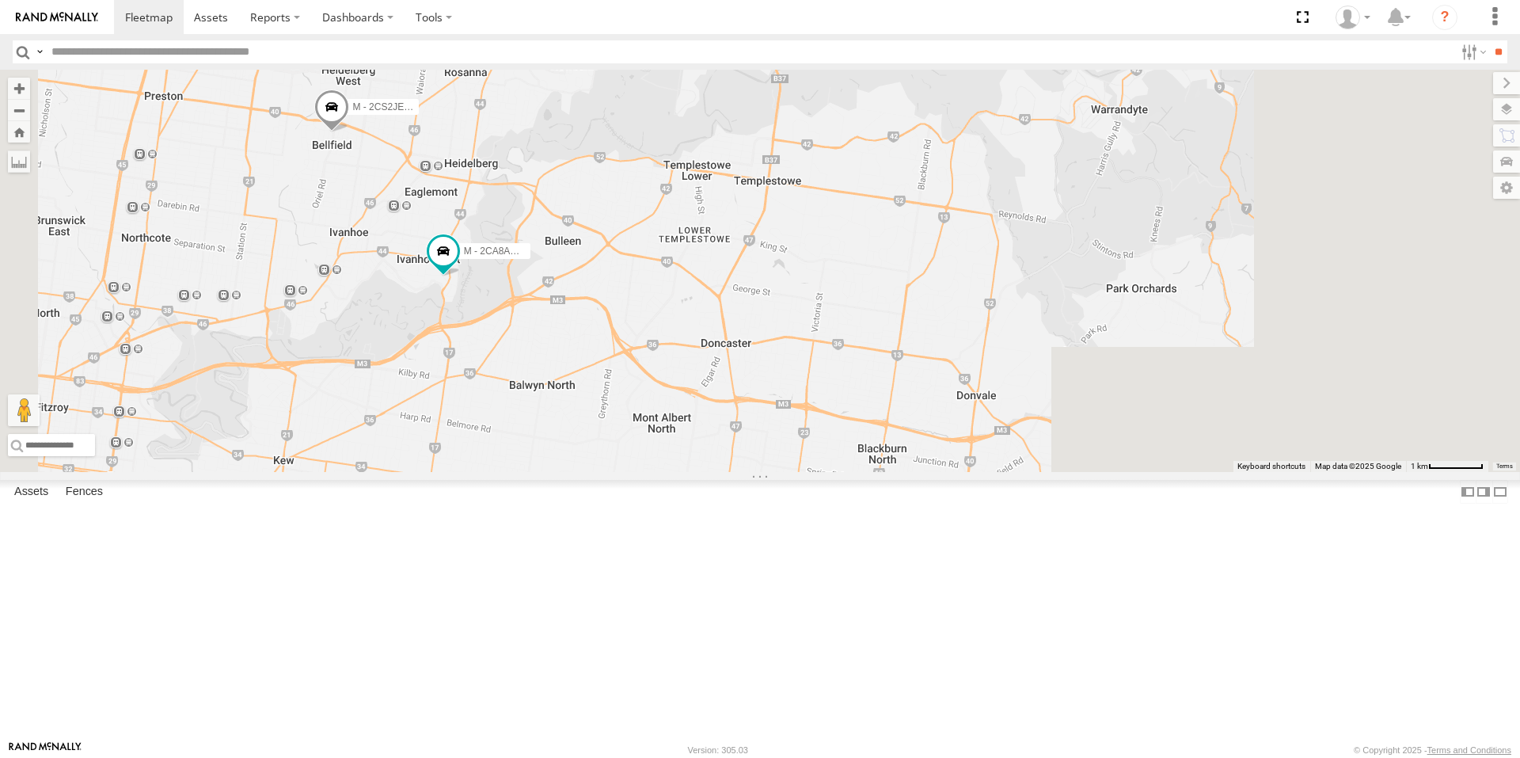
drag, startPoint x: 1072, startPoint y: 437, endPoint x: 1012, endPoint y: 339, distance: 114.7
click at [1012, 339] on div "B - DG93WL - [PERSON_NAME] M - EVN23K - [PERSON_NAME] M - 2CS2JE - [PERSON_NAME…" at bounding box center [760, 271] width 1520 height 402
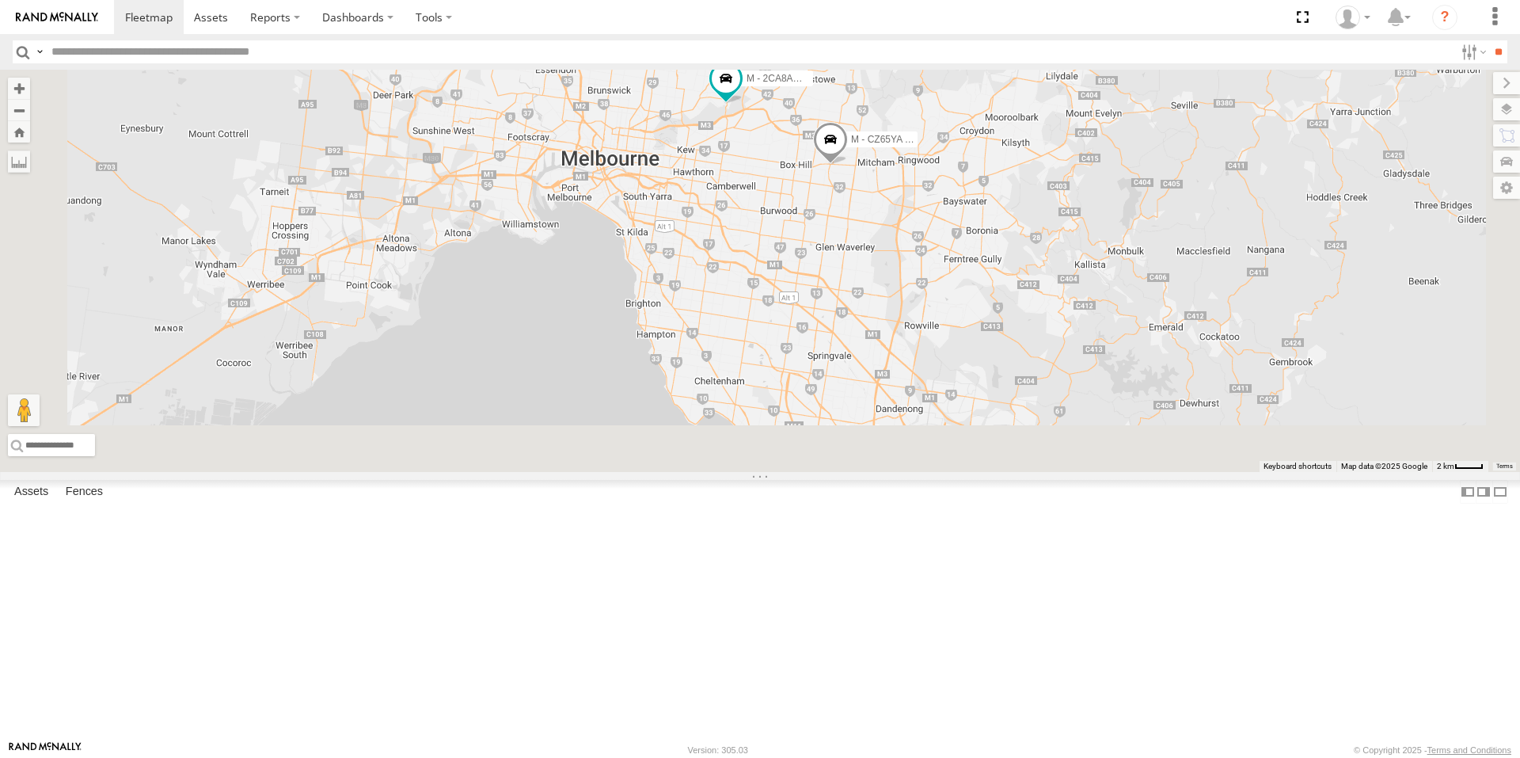
drag, startPoint x: 1049, startPoint y: 606, endPoint x: 1042, endPoint y: 359, distance: 247.1
click at [1042, 360] on div "B - DG93WL - [PERSON_NAME] M - EVN23K - [PERSON_NAME] M - 2CS2JE - [PERSON_NAME…" at bounding box center [760, 271] width 1520 height 402
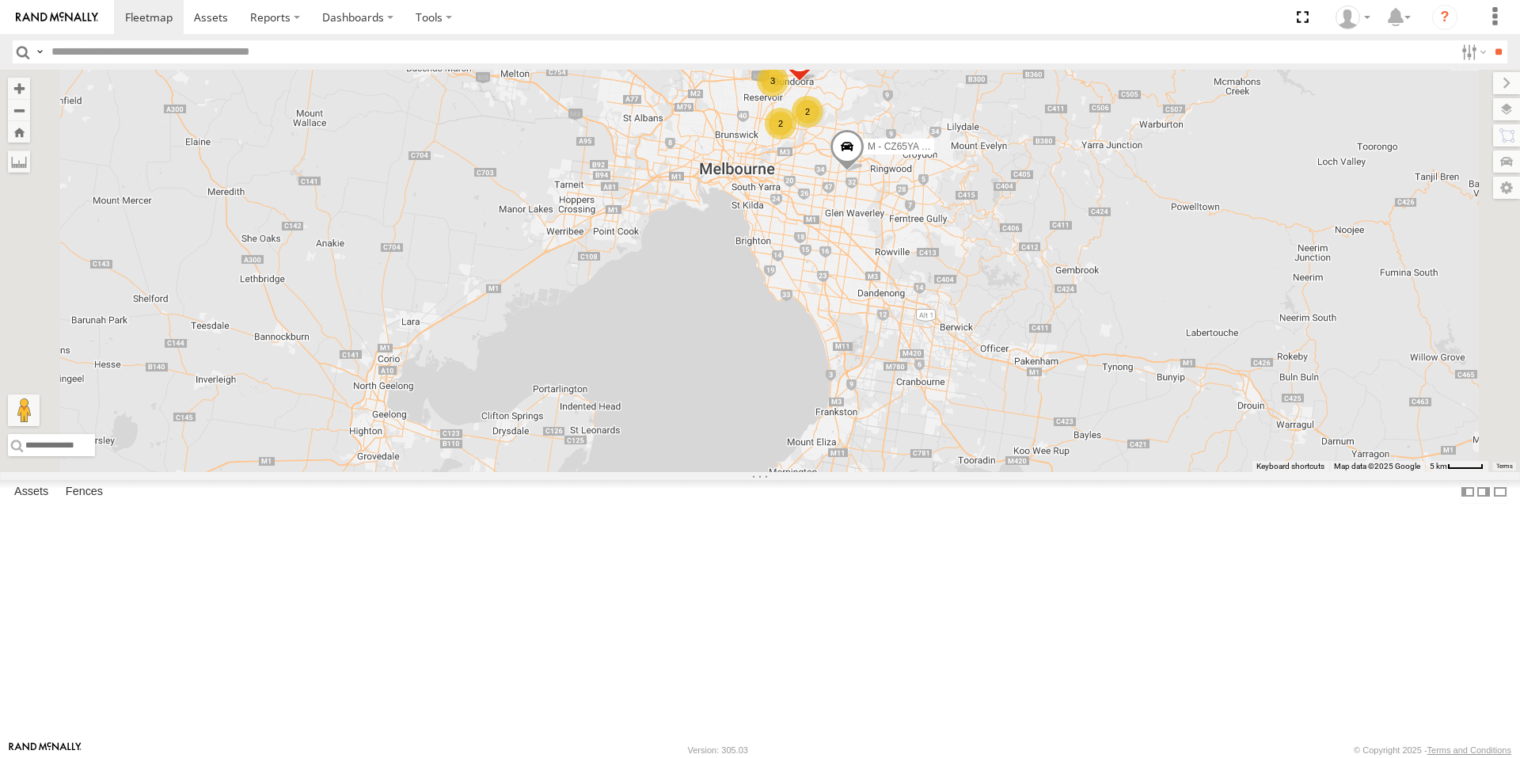
drag, startPoint x: 1115, startPoint y: 556, endPoint x: 1101, endPoint y: 440, distance: 117.2
click at [1100, 467] on div "B - DG93WL - [PERSON_NAME] M - EVN23K - [PERSON_NAME] M - CZ65YA - [PERSON_NAME…" at bounding box center [760, 271] width 1520 height 402
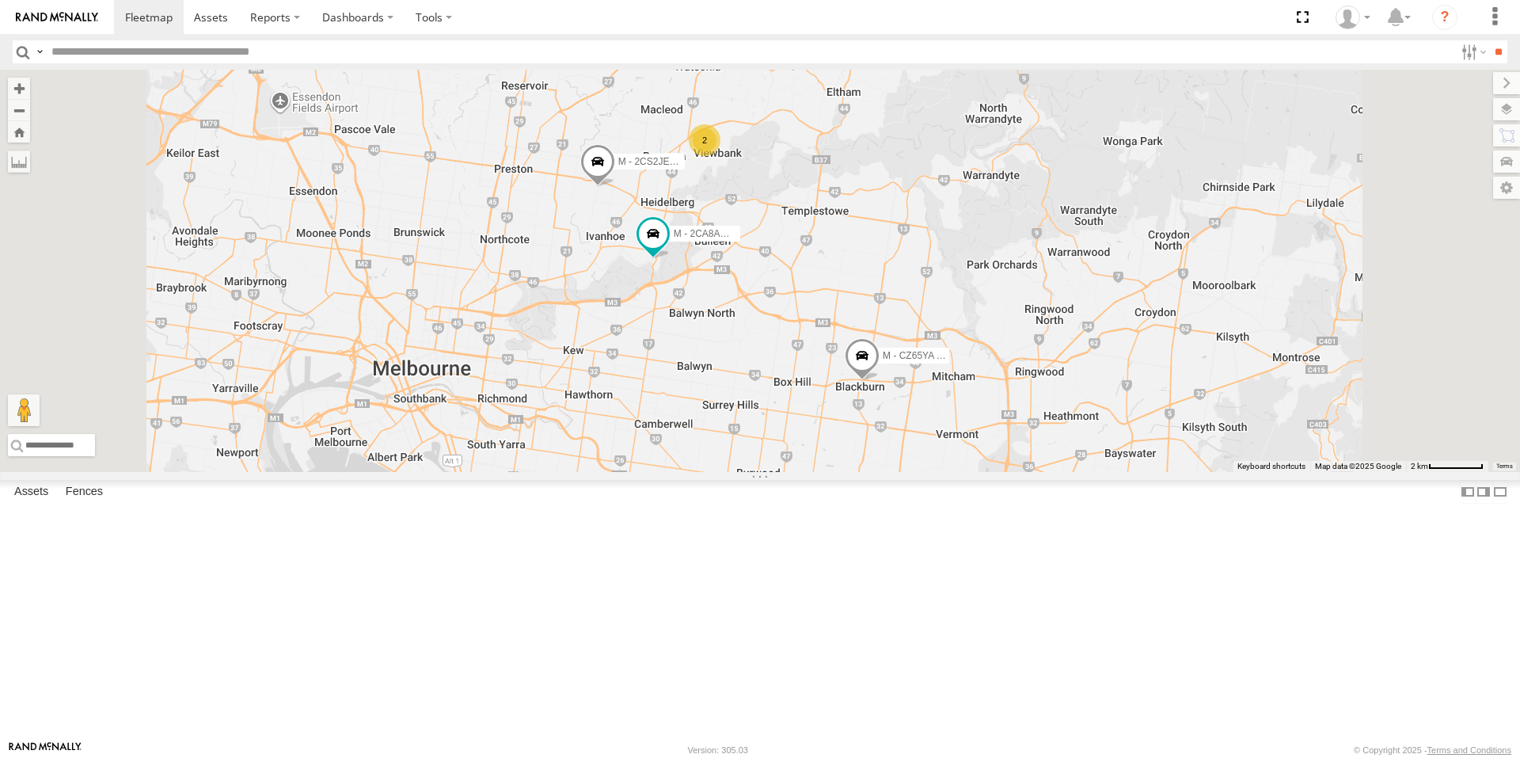
drag, startPoint x: 831, startPoint y: 210, endPoint x: 865, endPoint y: 281, distance: 79.0
click at [865, 281] on div "B - DG93WL - [PERSON_NAME] M - EVN23K - [PERSON_NAME] M - CZ65YA - [PERSON_NAME…" at bounding box center [760, 271] width 1520 height 402
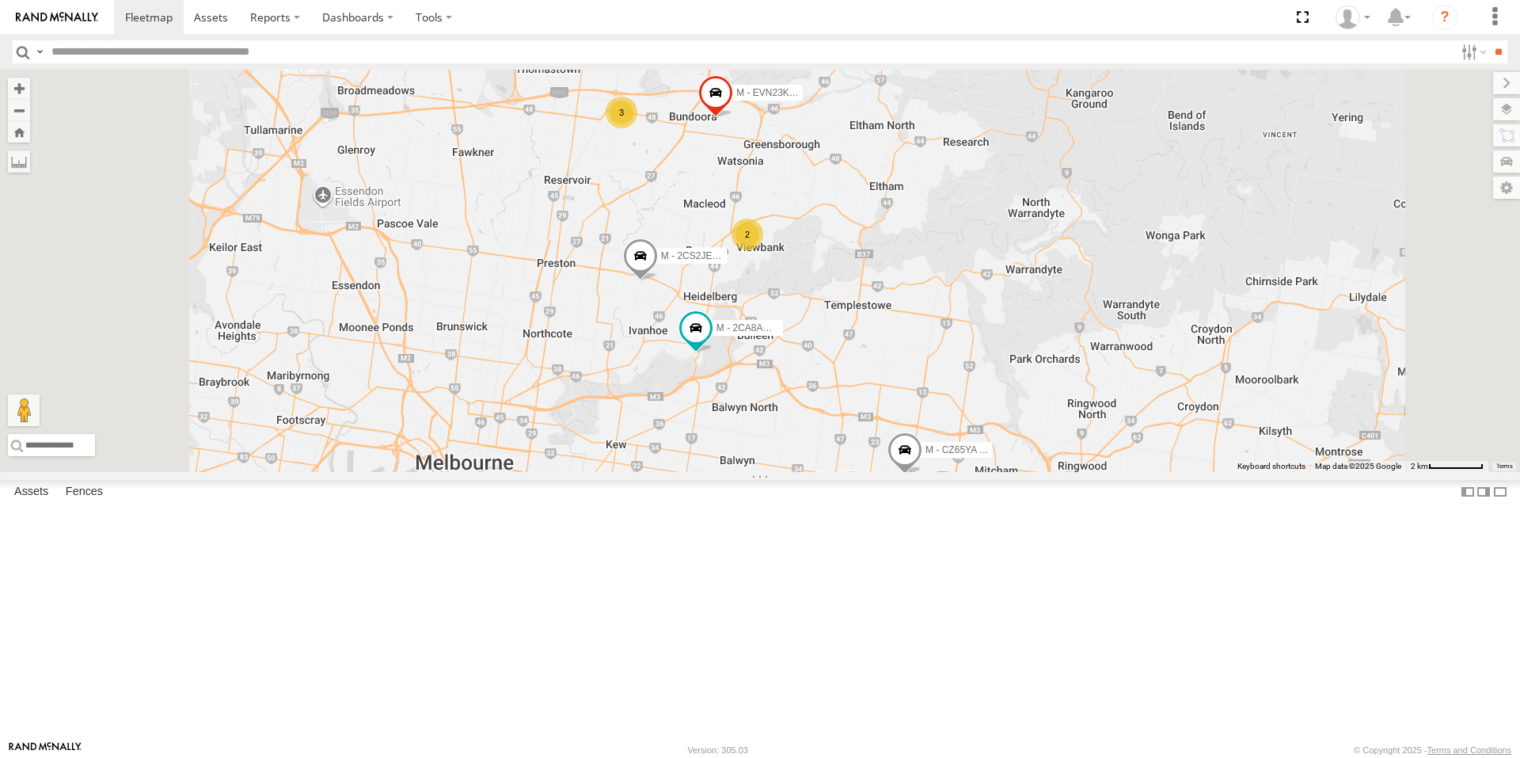
click at [733, 119] on span at bounding box center [715, 97] width 35 height 43
click at [763, 250] on div "2" at bounding box center [747, 234] width 32 height 32
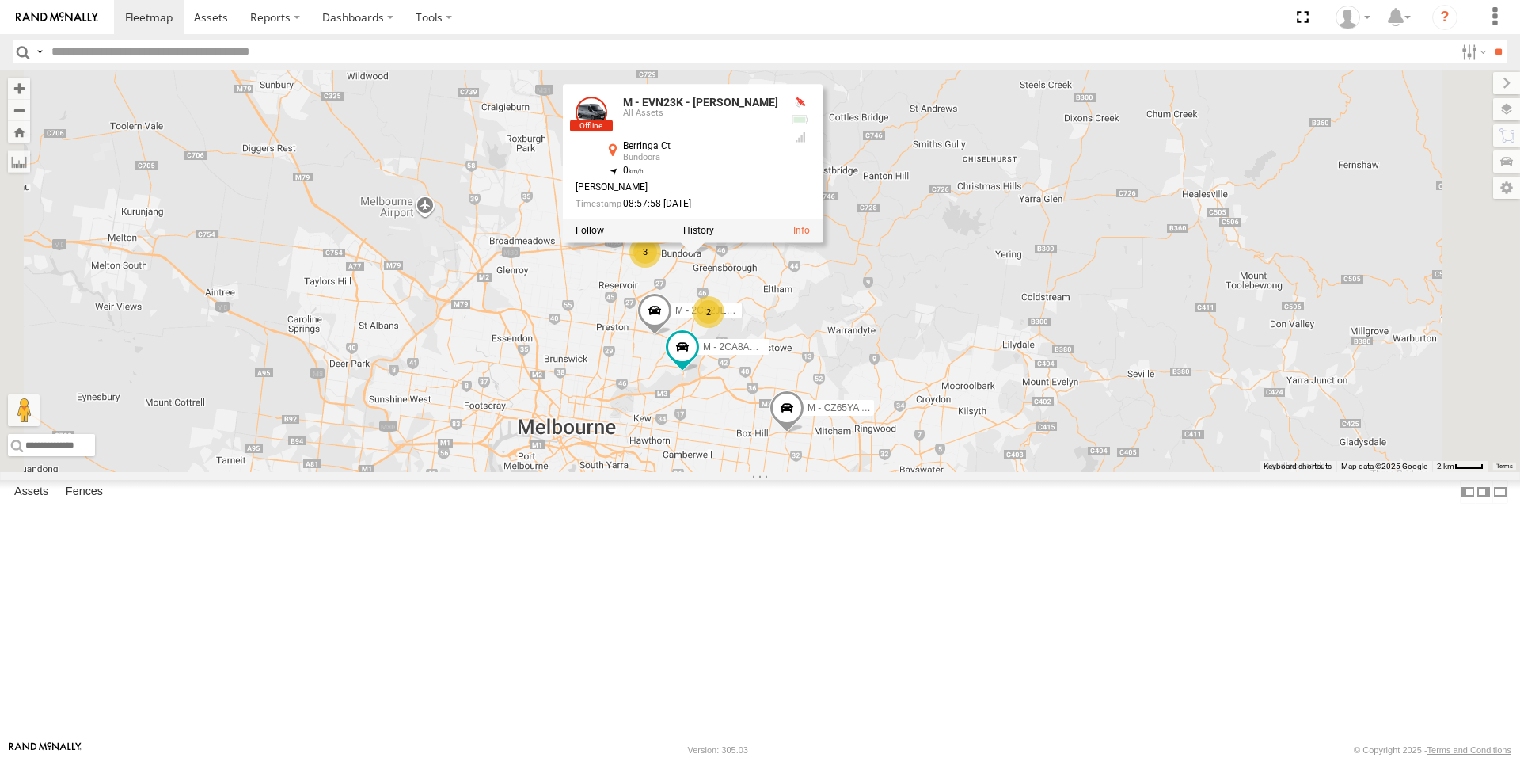
click at [804, 433] on span at bounding box center [786, 411] width 35 height 43
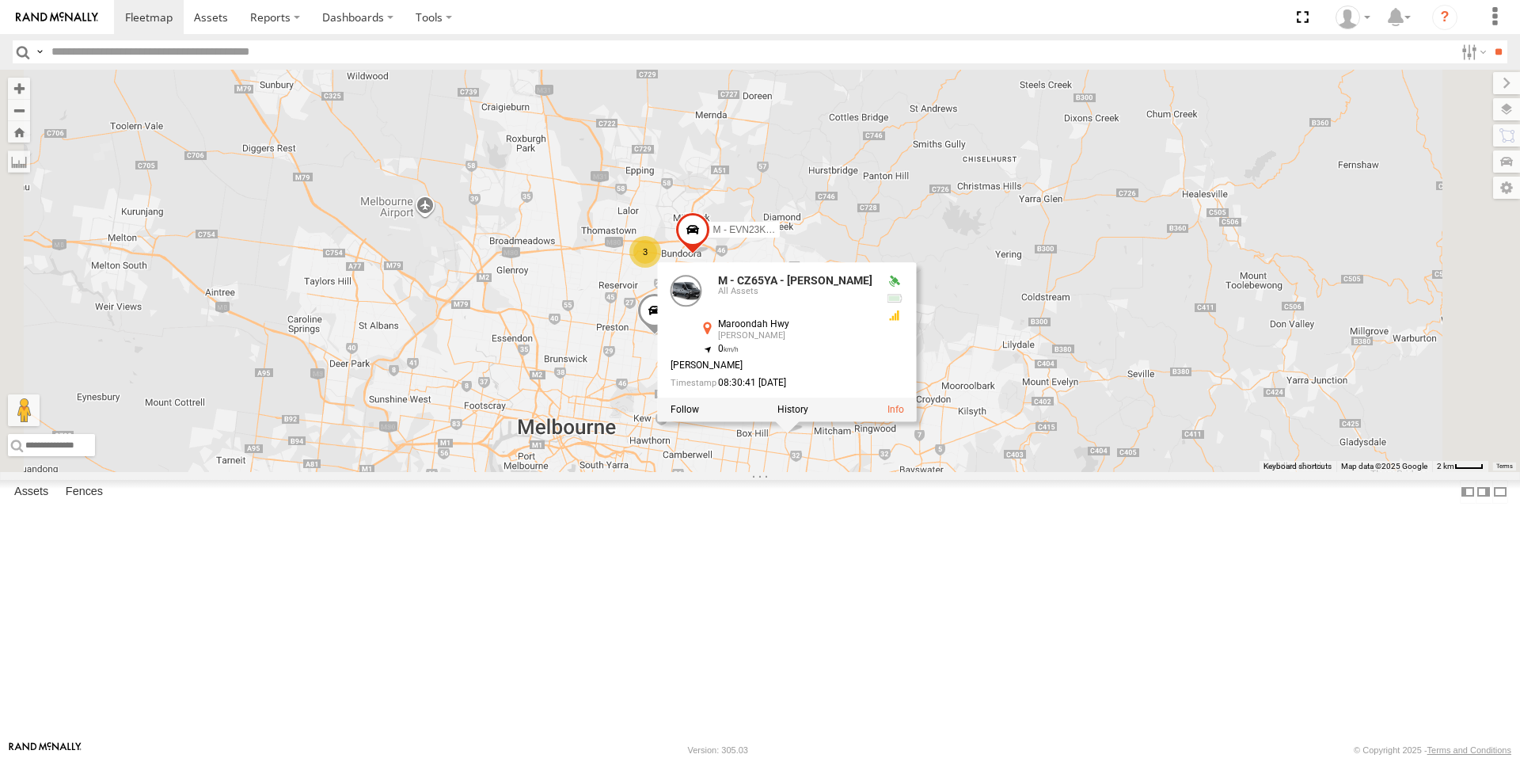
click at [962, 472] on div "B - DG93WL - [PERSON_NAME] M - EVN23K - [PERSON_NAME] M - CZ65YA - [PERSON_NAME…" at bounding box center [760, 271] width 1520 height 402
